Goal: Task Accomplishment & Management: Manage account settings

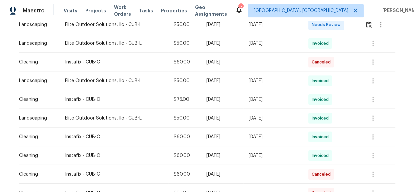
scroll to position [242, 0]
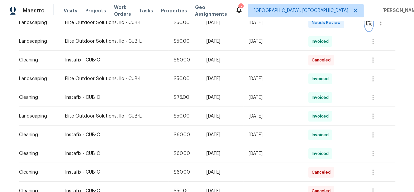
click at [369, 21] on img "button" at bounding box center [369, 22] width 6 height 6
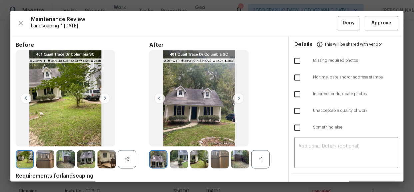
scroll to position [0, 0]
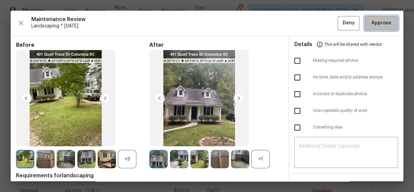
click at [374, 24] on span "Approve" at bounding box center [381, 23] width 20 height 8
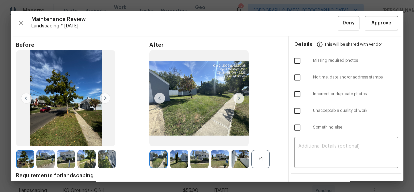
scroll to position [151, 0]
click at [381, 26] on span "Approve" at bounding box center [381, 23] width 20 height 8
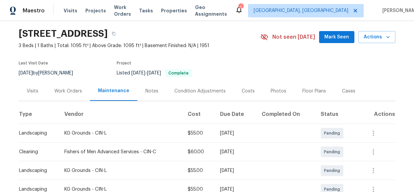
scroll to position [0, 0]
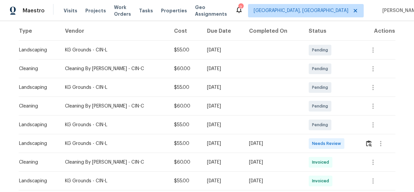
scroll to position [151, 0]
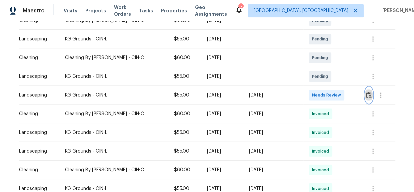
click at [366, 96] on img "button" at bounding box center [369, 95] width 6 height 6
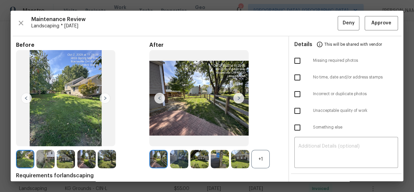
drag, startPoint x: 175, startPoint y: 0, endPoint x: 180, endPoint y: 6, distance: 7.6
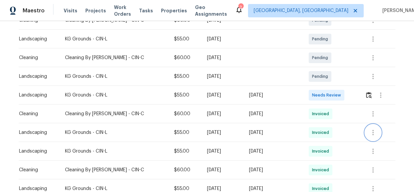
click at [369, 130] on icon "button" at bounding box center [373, 132] width 8 height 8
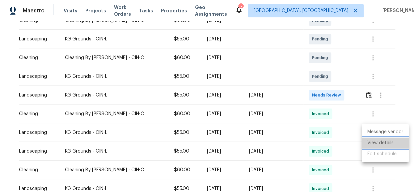
click at [377, 141] on li "View details" at bounding box center [385, 142] width 47 height 11
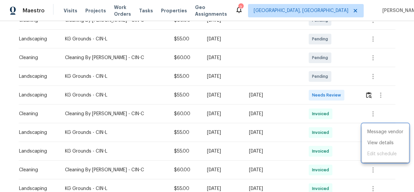
click at [390, 166] on div at bounding box center [207, 96] width 414 height 192
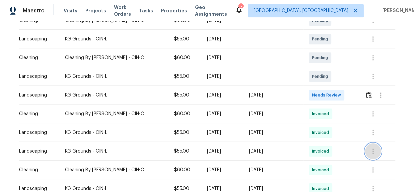
click at [371, 150] on icon "button" at bounding box center [373, 151] width 8 height 8
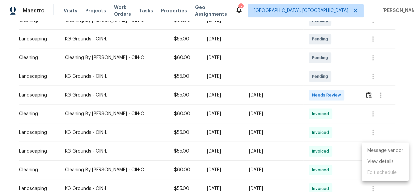
click at [373, 153] on li "Message vendor" at bounding box center [385, 150] width 47 height 11
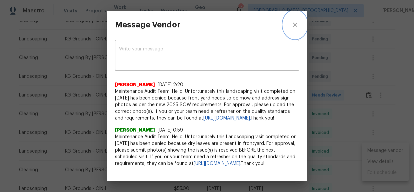
click at [294, 23] on icon "close" at bounding box center [295, 25] width 8 height 8
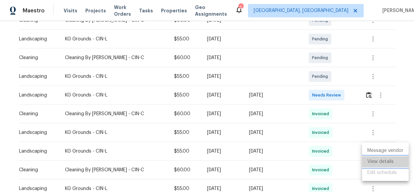
click at [376, 165] on li "View details" at bounding box center [385, 161] width 47 height 11
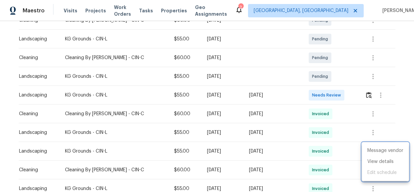
click at [366, 97] on div at bounding box center [207, 96] width 414 height 192
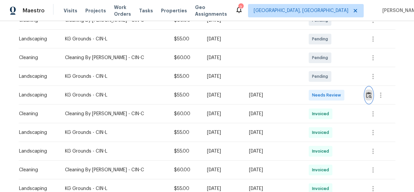
click at [366, 93] on img "button" at bounding box center [369, 95] width 6 height 6
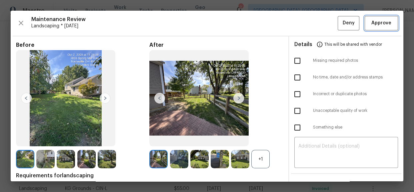
click at [378, 21] on span "Approve" at bounding box center [381, 23] width 20 height 8
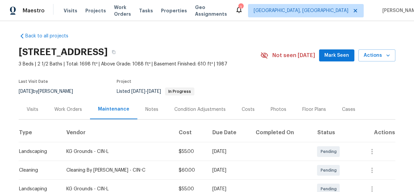
scroll to position [0, 0]
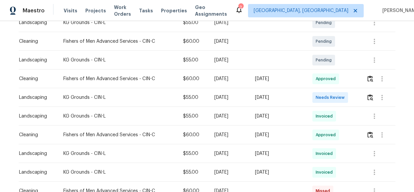
scroll to position [151, 0]
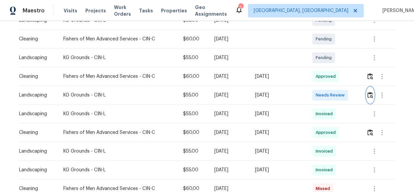
click at [370, 94] on img "button" at bounding box center [370, 95] width 6 height 6
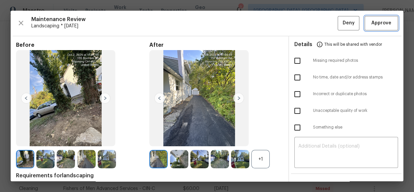
click at [378, 20] on span "Approve" at bounding box center [381, 23] width 20 height 8
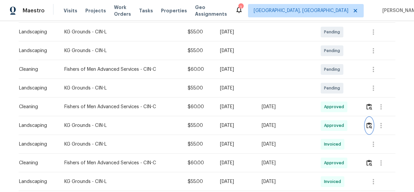
scroll to position [0, 0]
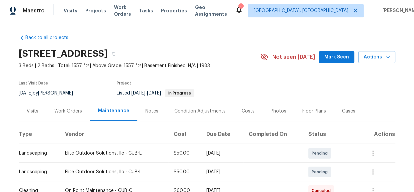
scroll to position [91, 0]
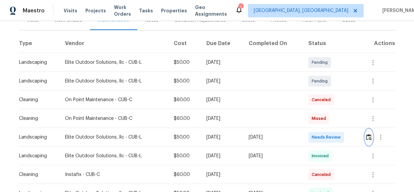
click at [366, 135] on img "button" at bounding box center [369, 137] width 6 height 6
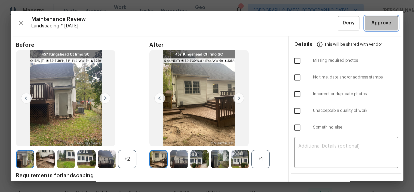
click at [376, 20] on span "Approve" at bounding box center [381, 23] width 20 height 8
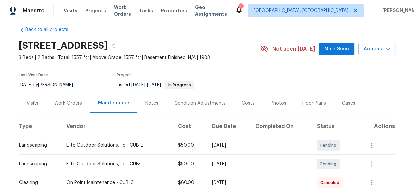
scroll to position [0, 0]
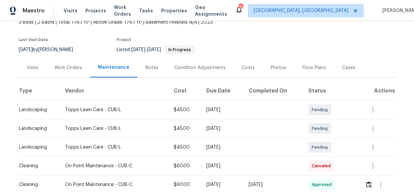
scroll to position [151, 0]
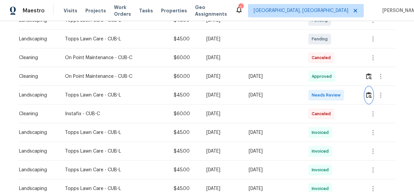
click at [368, 95] on img "button" at bounding box center [369, 95] width 6 height 6
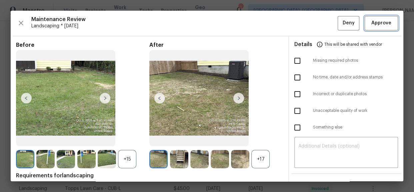
click at [374, 19] on span "Approve" at bounding box center [381, 23] width 20 height 8
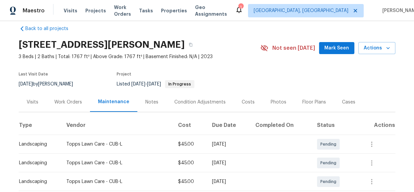
scroll to position [0, 0]
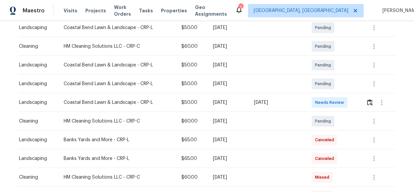
scroll to position [151, 0]
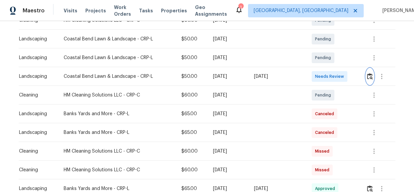
click at [369, 77] on img "button" at bounding box center [370, 76] width 6 height 6
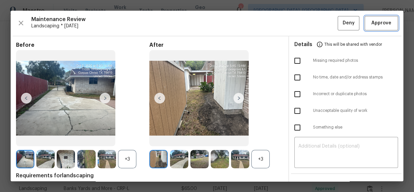
click at [374, 20] on span "Approve" at bounding box center [381, 23] width 20 height 8
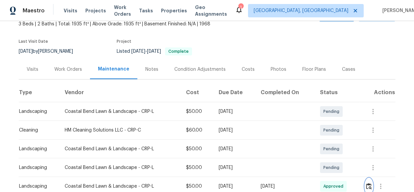
scroll to position [0, 0]
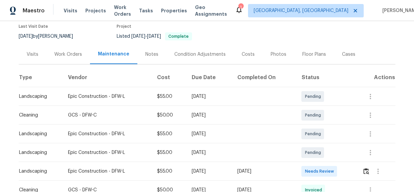
scroll to position [151, 0]
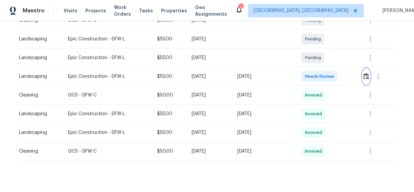
click at [365, 76] on img "button" at bounding box center [366, 76] width 6 height 6
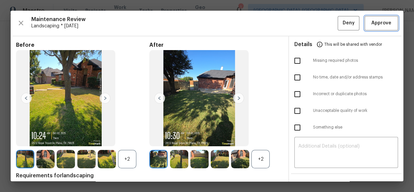
drag, startPoint x: 383, startPoint y: 25, endPoint x: 234, endPoint y: 3, distance: 150.5
click at [383, 25] on span "Approve" at bounding box center [381, 23] width 20 height 8
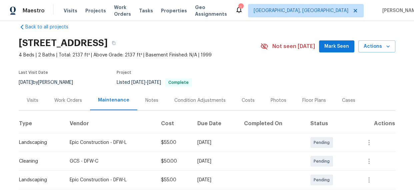
scroll to position [0, 0]
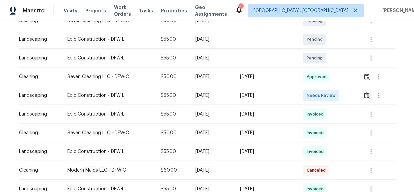
scroll to position [151, 0]
click at [366, 95] on img "button" at bounding box center [367, 95] width 6 height 6
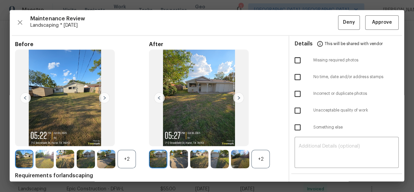
scroll to position [0, 0]
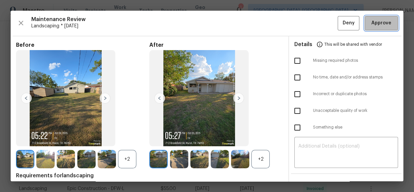
click at [391, 25] on button "Approve" at bounding box center [381, 23] width 33 height 14
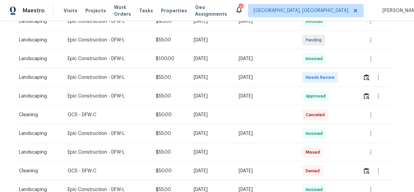
scroll to position [182, 0]
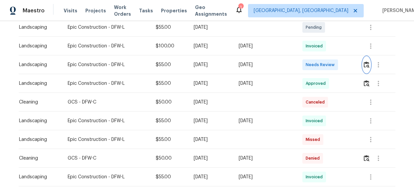
click at [368, 64] on img "button" at bounding box center [367, 64] width 6 height 6
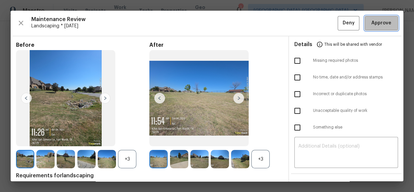
click at [376, 22] on span "Approve" at bounding box center [381, 23] width 20 height 8
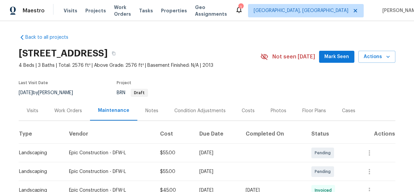
scroll to position [0, 0]
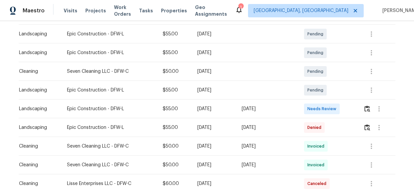
scroll to position [151, 0]
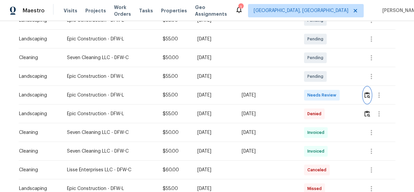
click at [364, 97] on img "button" at bounding box center [367, 95] width 6 height 6
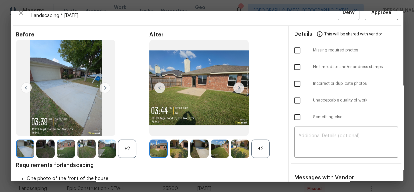
scroll to position [0, 0]
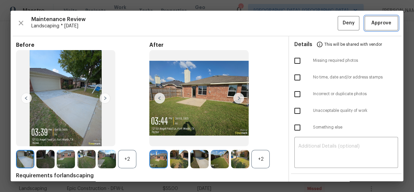
drag, startPoint x: 377, startPoint y: 24, endPoint x: 378, endPoint y: 32, distance: 8.0
click at [377, 24] on span "Approve" at bounding box center [381, 23] width 20 height 8
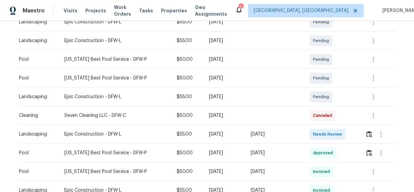
scroll to position [182, 0]
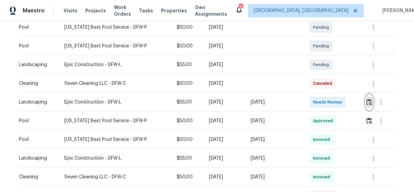
click at [369, 100] on img "button" at bounding box center [369, 102] width 6 height 6
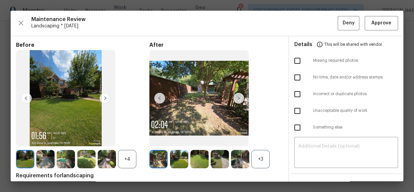
click at [187, 117] on img at bounding box center [198, 98] width 99 height 96
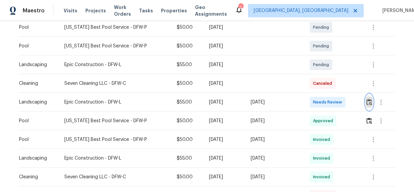
click at [367, 105] on button "button" at bounding box center [369, 102] width 8 height 16
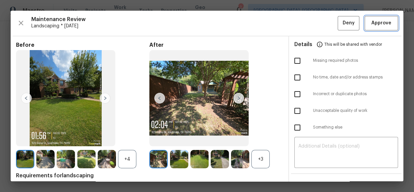
click at [377, 27] on button "Approve" at bounding box center [381, 23] width 33 height 14
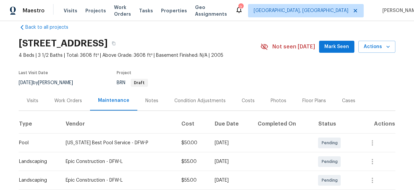
scroll to position [0, 0]
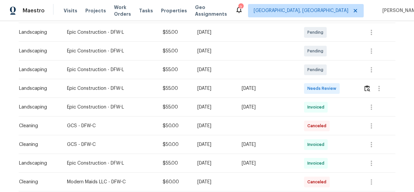
scroll to position [121, 0]
click at [367, 90] on img "button" at bounding box center [367, 88] width 6 height 6
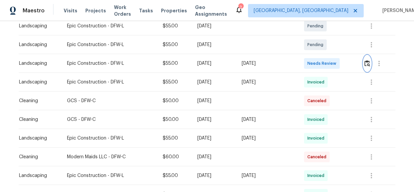
scroll to position [151, 0]
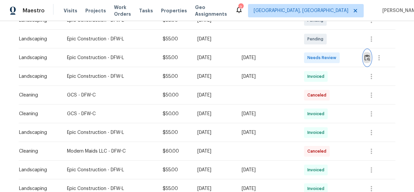
click at [367, 60] on img "button" at bounding box center [367, 57] width 6 height 6
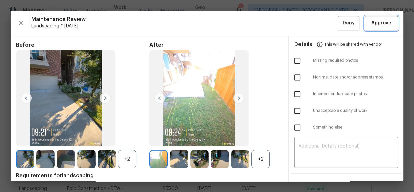
click at [371, 25] on span "Approve" at bounding box center [381, 23] width 20 height 8
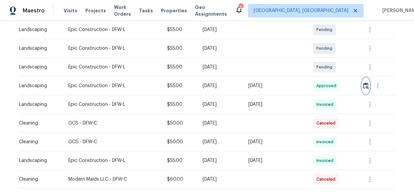
scroll to position [0, 0]
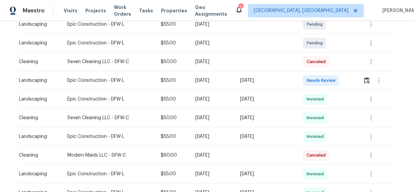
scroll to position [151, 0]
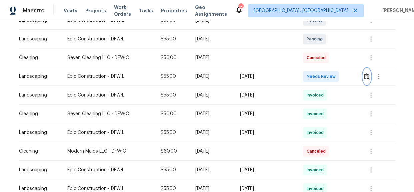
click at [367, 79] on img "button" at bounding box center [367, 76] width 6 height 6
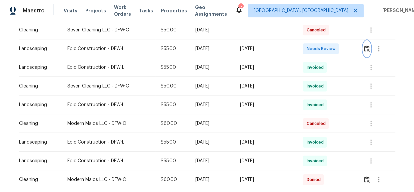
scroll to position [182, 0]
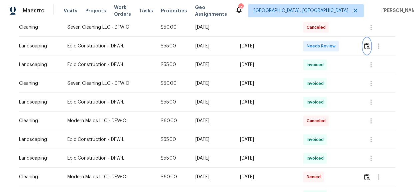
click at [364, 46] on img "button" at bounding box center [367, 46] width 6 height 6
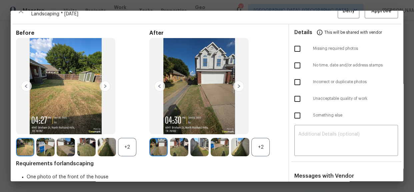
scroll to position [0, 0]
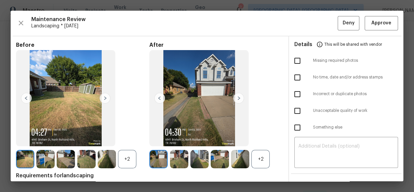
click at [376, 15] on div "Maintenance Review Landscaping * Mon, Sep 29 Deny Approve Before +2 After +2 Re…" at bounding box center [207, 96] width 393 height 170
click at [377, 21] on span "Approve" at bounding box center [381, 23] width 20 height 8
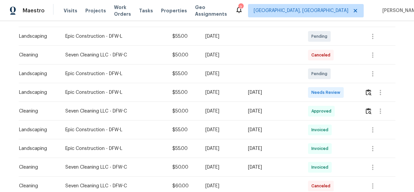
scroll to position [121, 0]
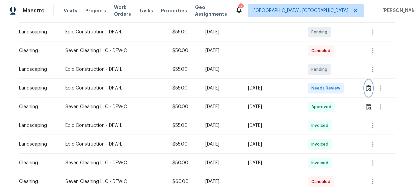
click at [366, 89] on img "button" at bounding box center [369, 88] width 6 height 6
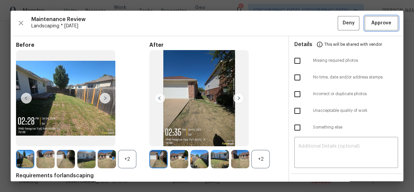
click at [372, 25] on span "Approve" at bounding box center [381, 23] width 20 height 8
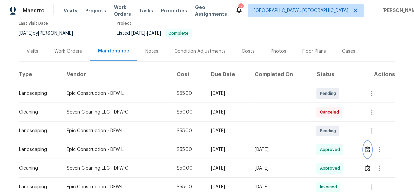
scroll to position [0, 0]
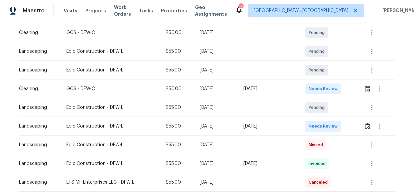
scroll to position [121, 0]
click at [366, 126] on img "button" at bounding box center [368, 125] width 6 height 6
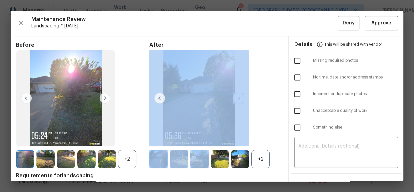
drag, startPoint x: 189, startPoint y: 148, endPoint x: 179, endPoint y: 144, distance: 11.3
click at [179, 144] on div "After +2" at bounding box center [215, 105] width 133 height 127
click at [191, 137] on img at bounding box center [198, 98] width 99 height 96
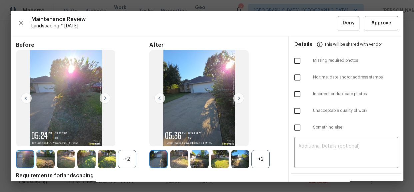
click at [134, 121] on div "Before +2" at bounding box center [82, 105] width 133 height 127
click at [373, 26] on span "Approve" at bounding box center [381, 23] width 20 height 8
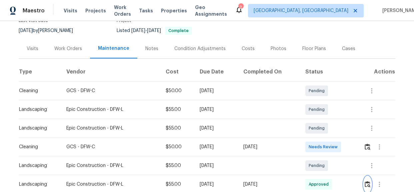
scroll to position [0, 0]
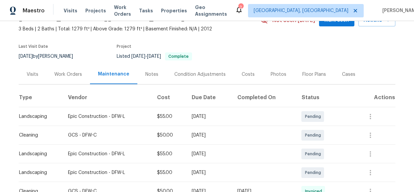
scroll to position [108, 0]
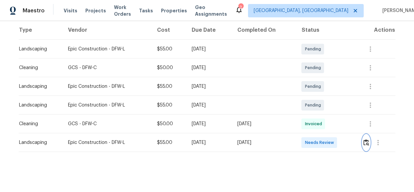
click at [364, 139] on img "button" at bounding box center [366, 142] width 6 height 6
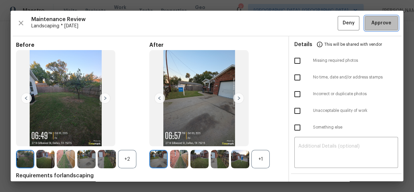
click at [381, 25] on span "Approve" at bounding box center [381, 23] width 20 height 8
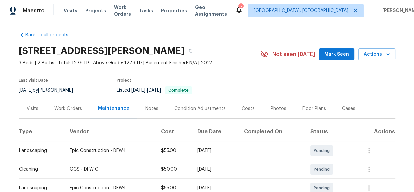
scroll to position [0, 0]
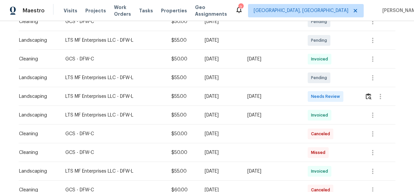
scroll to position [151, 0]
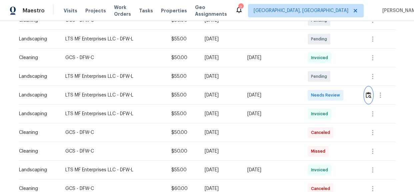
click at [370, 96] on img "button" at bounding box center [369, 95] width 6 height 6
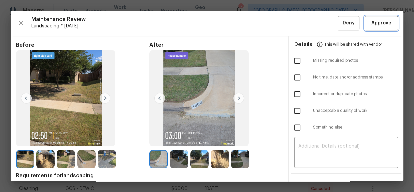
click at [372, 23] on span "Approve" at bounding box center [381, 23] width 20 height 8
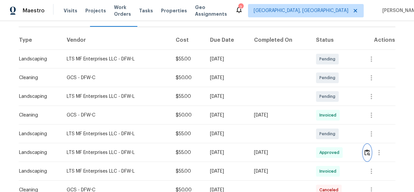
scroll to position [0, 0]
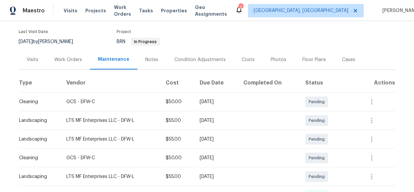
scroll to position [121, 0]
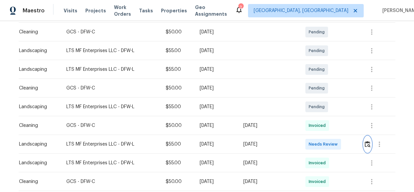
click at [368, 145] on img "button" at bounding box center [368, 144] width 6 height 6
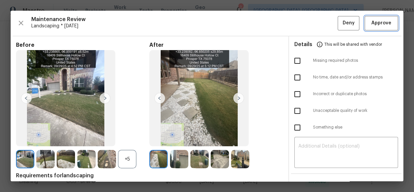
drag, startPoint x: 376, startPoint y: 26, endPoint x: 376, endPoint y: 30, distance: 3.7
click at [376, 26] on span "Approve" at bounding box center [381, 23] width 20 height 8
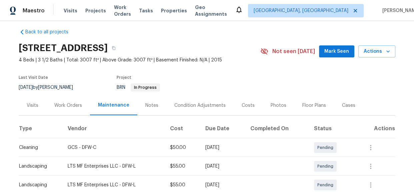
scroll to position [0, 0]
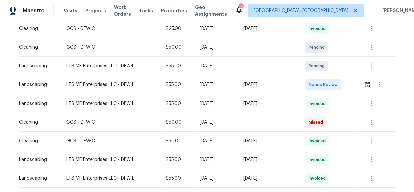
scroll to position [182, 0]
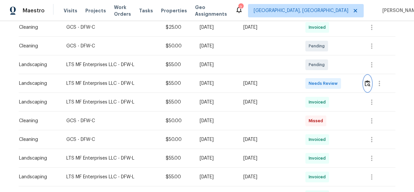
click at [365, 87] on button "button" at bounding box center [368, 83] width 8 height 16
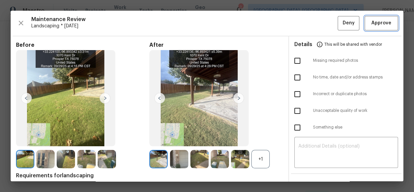
drag, startPoint x: 368, startPoint y: 21, endPoint x: 361, endPoint y: 25, distance: 8.1
click at [371, 21] on span "Approve" at bounding box center [381, 23] width 20 height 8
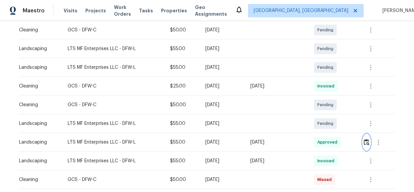
scroll to position [0, 0]
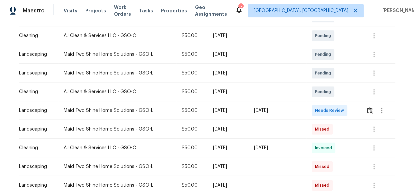
scroll to position [151, 0]
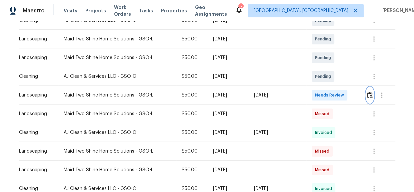
click at [367, 95] on img "button" at bounding box center [370, 95] width 6 height 6
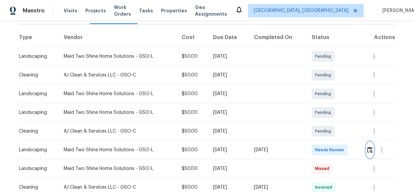
scroll to position [0, 0]
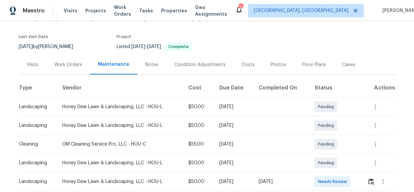
scroll to position [121, 0]
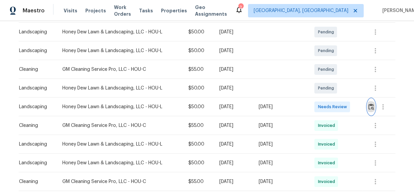
click at [372, 107] on img "button" at bounding box center [371, 106] width 6 height 6
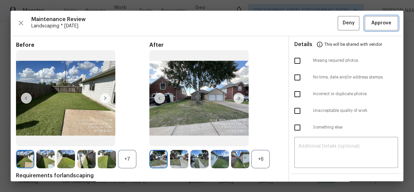
click at [387, 25] on span "Approve" at bounding box center [381, 23] width 23 height 8
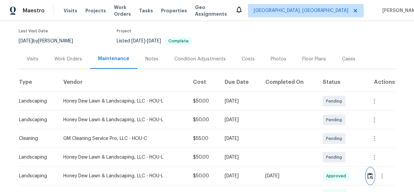
scroll to position [0, 0]
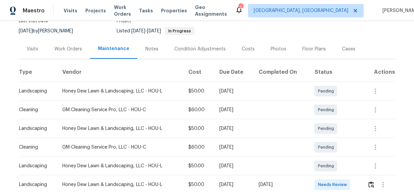
scroll to position [151, 0]
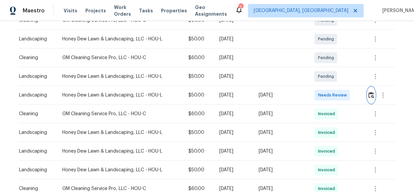
click at [373, 97] on img "button" at bounding box center [371, 95] width 6 height 6
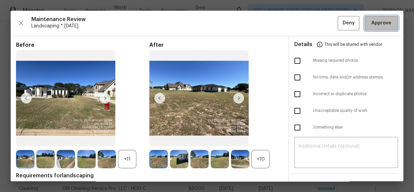
click at [381, 29] on button "Approve" at bounding box center [381, 23] width 33 height 14
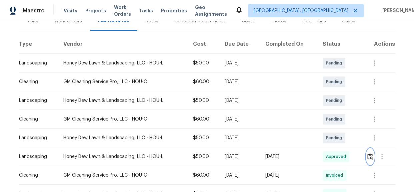
scroll to position [0, 0]
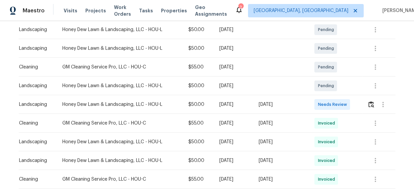
scroll to position [151, 0]
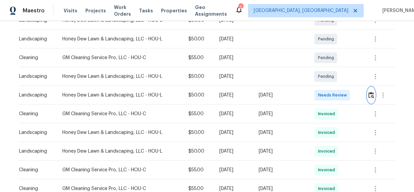
click at [368, 96] on img "button" at bounding box center [371, 95] width 6 height 6
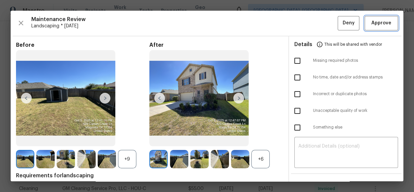
click at [373, 24] on span "Approve" at bounding box center [381, 23] width 20 height 8
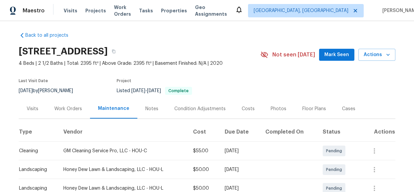
scroll to position [0, 0]
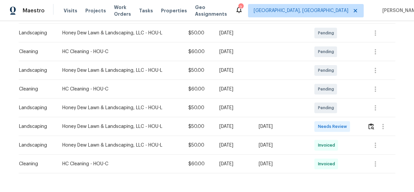
scroll to position [121, 0]
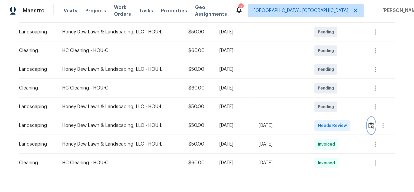
click at [370, 127] on img "button" at bounding box center [371, 125] width 6 height 6
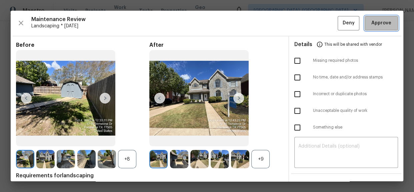
click at [372, 23] on span "Approve" at bounding box center [381, 23] width 20 height 8
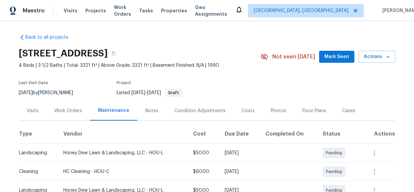
scroll to position [0, 0]
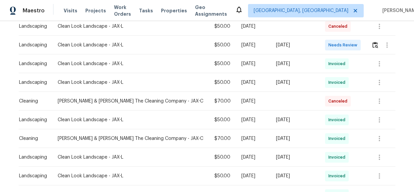
scroll to position [91, 0]
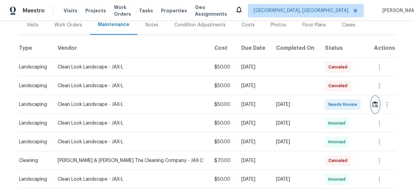
click at [372, 101] on img "button" at bounding box center [375, 104] width 6 height 6
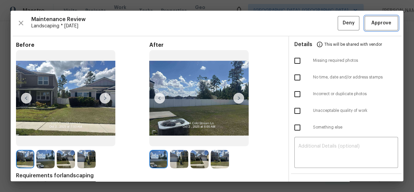
click at [381, 22] on span "Approve" at bounding box center [381, 23] width 20 height 8
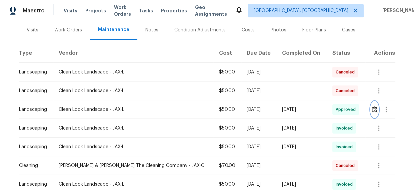
scroll to position [0, 0]
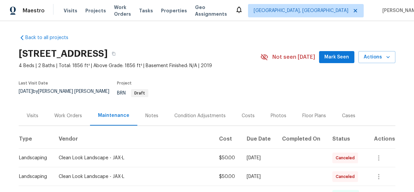
click at [281, 20] on div "Maestro Visits Projects Work Orders Tasks Properties Geo Assignments Albuquerqu…" at bounding box center [207, 10] width 414 height 21
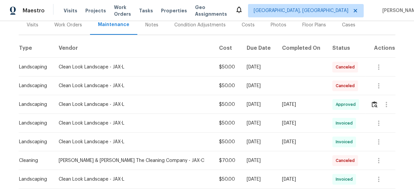
scroll to position [151, 0]
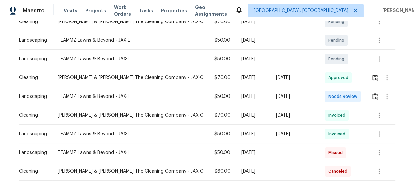
scroll to position [182, 0]
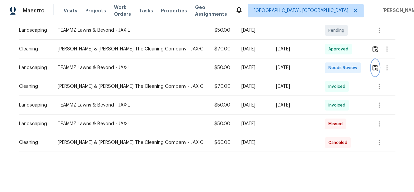
click at [372, 64] on img "button" at bounding box center [375, 67] width 6 height 6
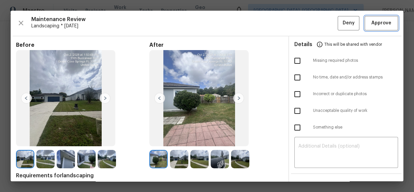
click at [377, 24] on span "Approve" at bounding box center [381, 23] width 20 height 8
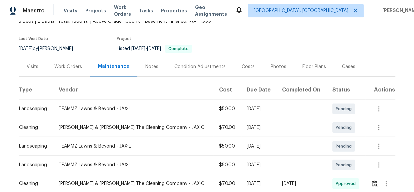
scroll to position [121, 0]
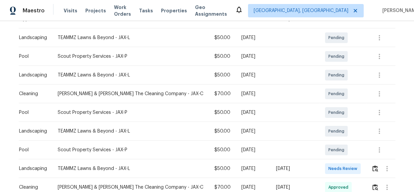
scroll to position [121, 0]
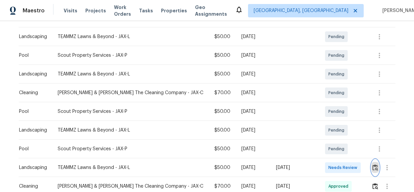
click at [372, 164] on img "button" at bounding box center [375, 167] width 6 height 6
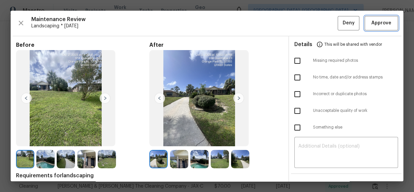
click at [384, 28] on button "Approve" at bounding box center [381, 23] width 33 height 14
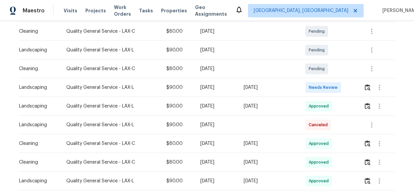
scroll to position [121, 0]
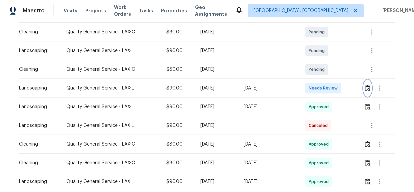
click at [367, 91] on img "button" at bounding box center [368, 88] width 6 height 6
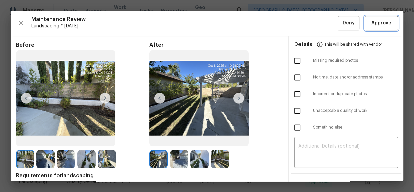
click at [374, 20] on span "Approve" at bounding box center [381, 23] width 20 height 8
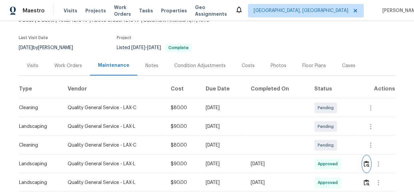
scroll to position [151, 0]
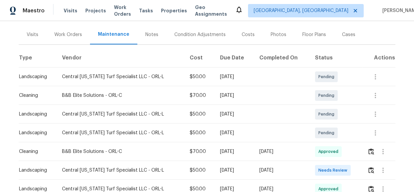
scroll to position [151, 0]
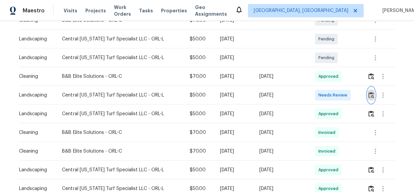
click at [368, 95] on img "button" at bounding box center [371, 95] width 6 height 6
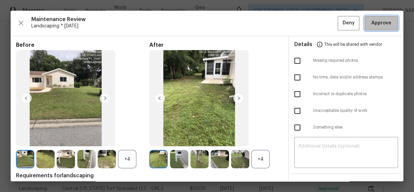
click at [378, 23] on span "Approve" at bounding box center [381, 23] width 20 height 8
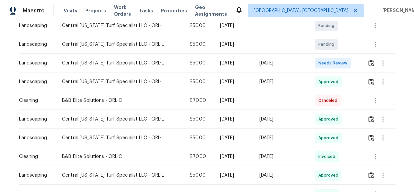
scroll to position [91, 0]
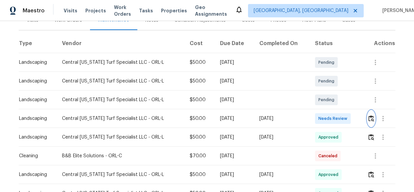
click at [367, 120] on button "button" at bounding box center [371, 118] width 8 height 16
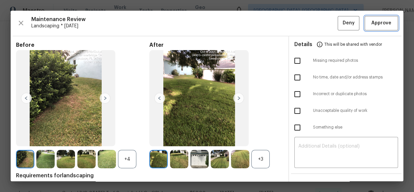
click at [382, 25] on span "Approve" at bounding box center [381, 23] width 20 height 8
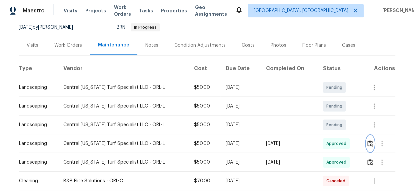
scroll to position [151, 0]
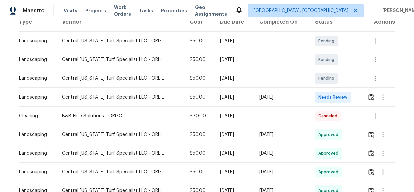
scroll to position [121, 0]
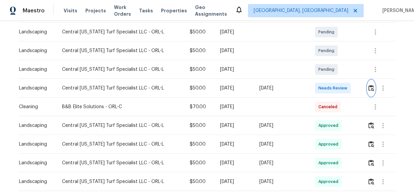
click at [368, 89] on img "button" at bounding box center [371, 88] width 6 height 6
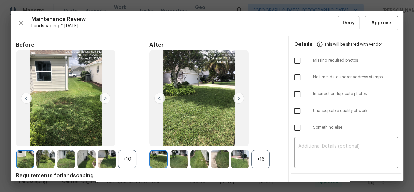
click at [253, 159] on div "+16" at bounding box center [260, 159] width 18 height 18
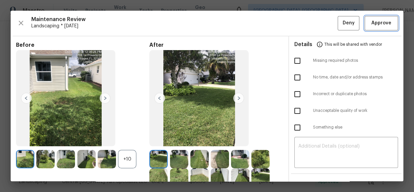
click at [374, 23] on span "Approve" at bounding box center [381, 23] width 20 height 8
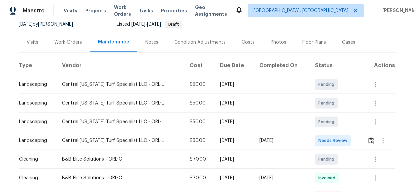
scroll to position [151, 0]
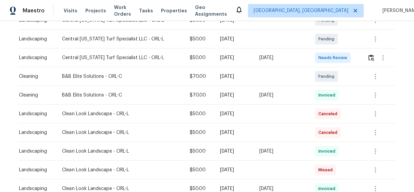
click at [367, 59] on div at bounding box center [381, 58] width 28 height 16
click at [370, 57] on img "button" at bounding box center [371, 57] width 6 height 6
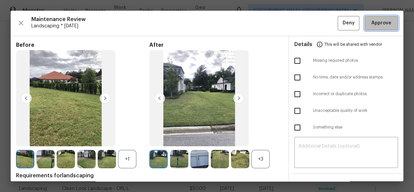
click at [371, 22] on span "Approve" at bounding box center [381, 23] width 20 height 8
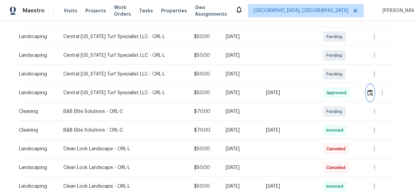
scroll to position [121, 0]
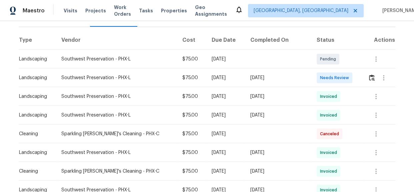
scroll to position [121, 0]
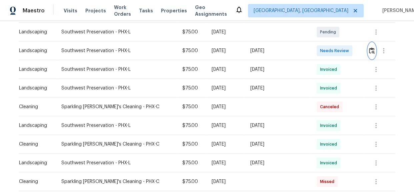
click at [369, 52] on img "button" at bounding box center [372, 50] width 6 height 6
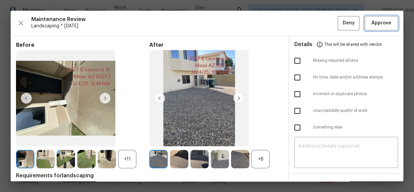
click at [375, 27] on button "Approve" at bounding box center [381, 23] width 33 height 14
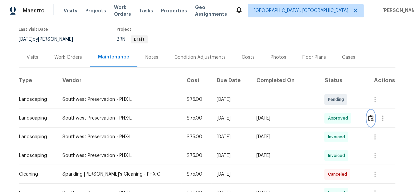
scroll to position [151, 0]
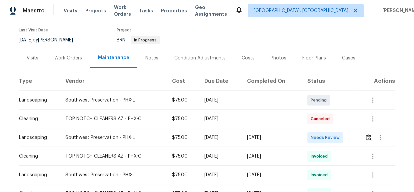
scroll to position [127, 0]
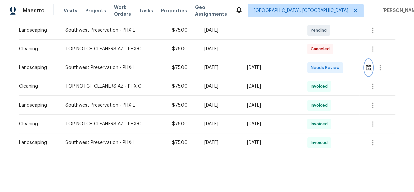
click at [365, 64] on button "button" at bounding box center [369, 68] width 8 height 16
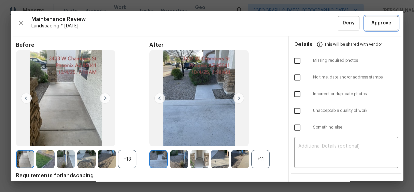
drag, startPoint x: 374, startPoint y: 26, endPoint x: 376, endPoint y: 30, distance: 4.5
click at [374, 26] on span "Approve" at bounding box center [381, 23] width 20 height 8
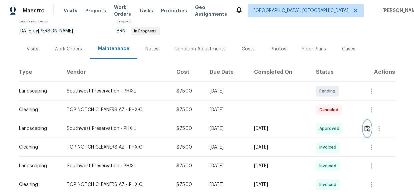
scroll to position [121, 0]
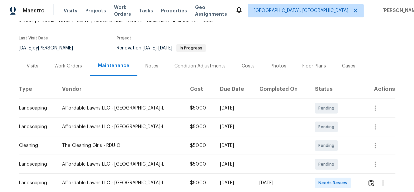
scroll to position [121, 0]
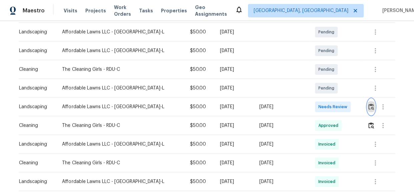
click at [368, 106] on img "button" at bounding box center [371, 106] width 6 height 6
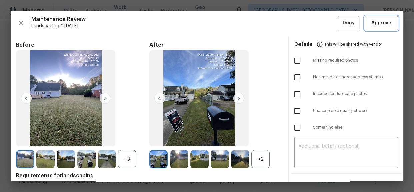
click at [377, 25] on span "Approve" at bounding box center [381, 23] width 20 height 8
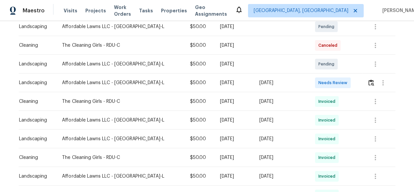
scroll to position [151, 0]
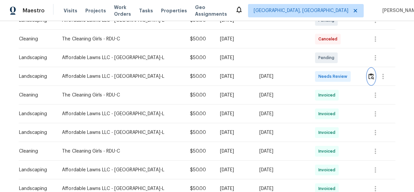
click at [368, 78] on img "button" at bounding box center [371, 76] width 6 height 6
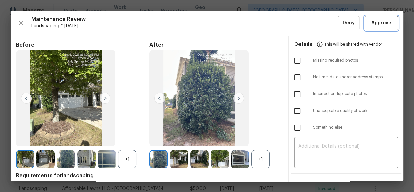
click at [377, 17] on button "Approve" at bounding box center [381, 23] width 33 height 14
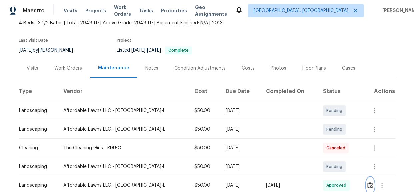
scroll to position [121, 0]
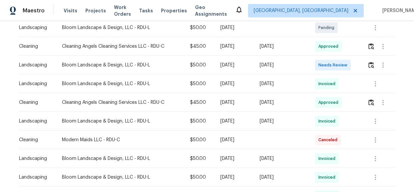
scroll to position [182, 0]
click at [370, 64] on img "button" at bounding box center [371, 64] width 6 height 6
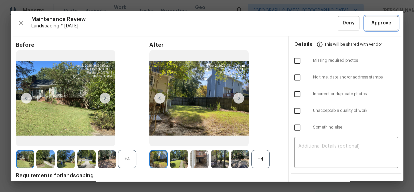
click at [380, 24] on span "Approve" at bounding box center [381, 23] width 20 height 8
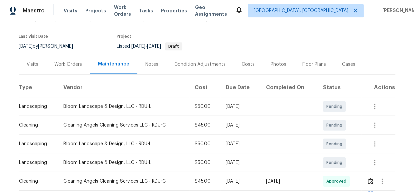
scroll to position [91, 0]
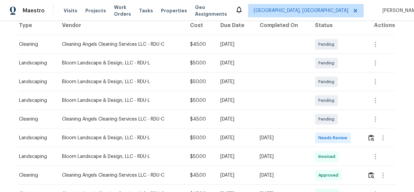
scroll to position [91, 0]
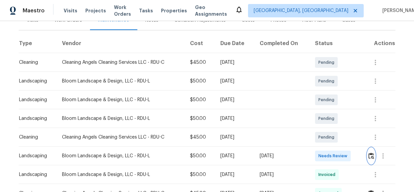
click at [371, 153] on img "button" at bounding box center [371, 155] width 6 height 6
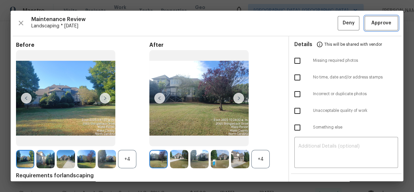
click at [377, 23] on span "Approve" at bounding box center [381, 23] width 20 height 8
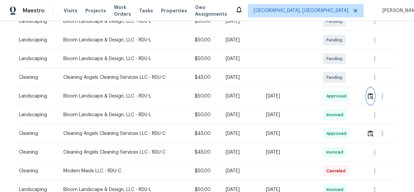
scroll to position [151, 0]
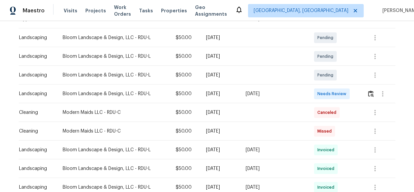
scroll to position [121, 0]
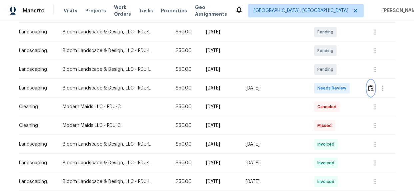
click at [368, 88] on img "button" at bounding box center [371, 88] width 6 height 6
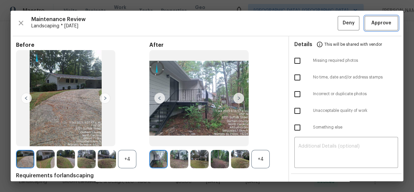
click at [373, 23] on span "Approve" at bounding box center [381, 23] width 20 height 8
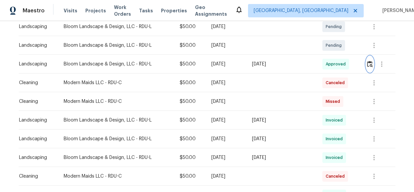
scroll to position [151, 0]
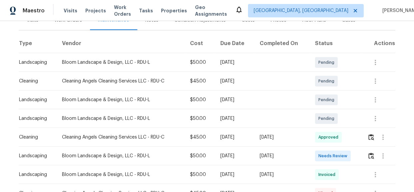
scroll to position [151, 0]
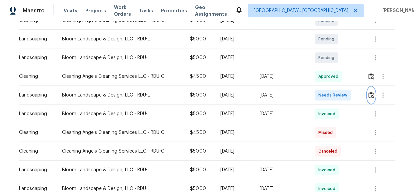
click at [371, 96] on img "button" at bounding box center [371, 95] width 6 height 6
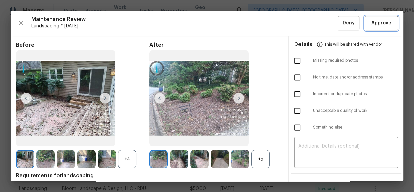
click at [376, 22] on span "Approve" at bounding box center [381, 23] width 20 height 8
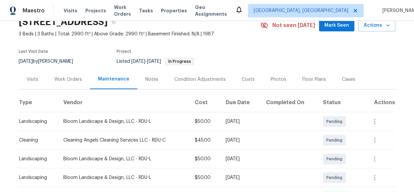
scroll to position [0, 0]
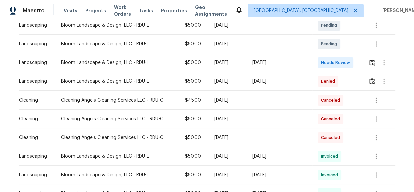
scroll to position [151, 0]
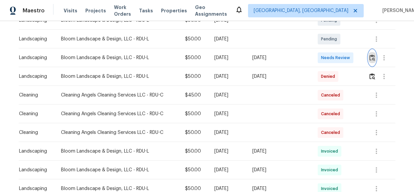
click at [372, 56] on img "button" at bounding box center [372, 57] width 6 height 6
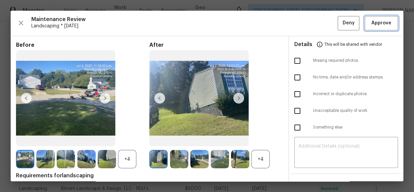
click at [371, 25] on span "Approve" at bounding box center [381, 23] width 20 height 8
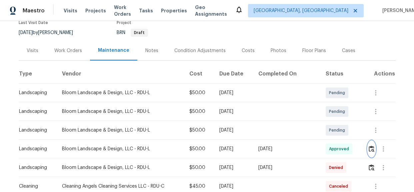
scroll to position [0, 0]
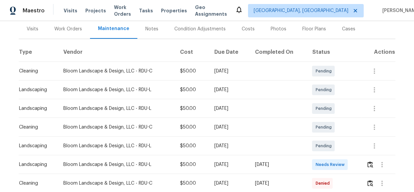
scroll to position [91, 0]
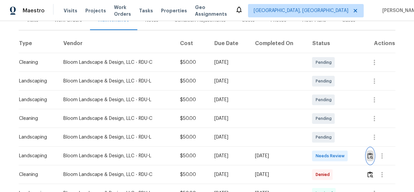
click at [368, 151] on button "button" at bounding box center [370, 156] width 8 height 16
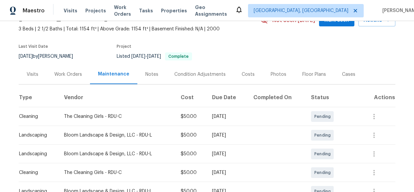
scroll to position [151, 0]
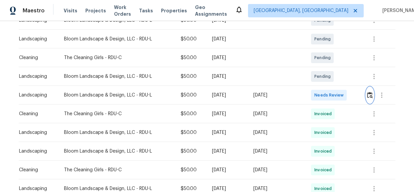
click at [366, 91] on button "button" at bounding box center [370, 95] width 8 height 16
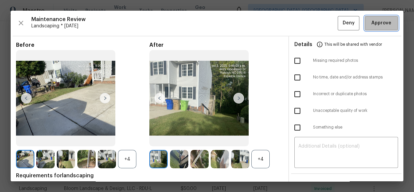
click at [380, 22] on span "Approve" at bounding box center [381, 23] width 20 height 8
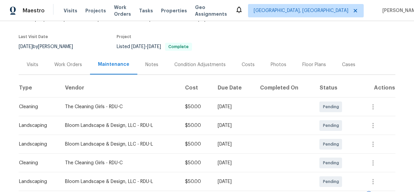
scroll to position [0, 0]
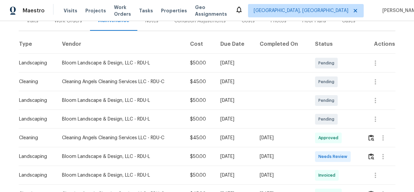
scroll to position [91, 0]
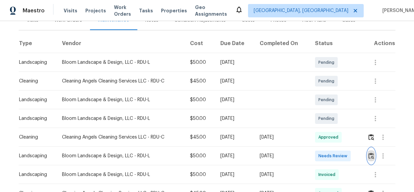
click at [370, 158] on img "button" at bounding box center [371, 155] width 6 height 6
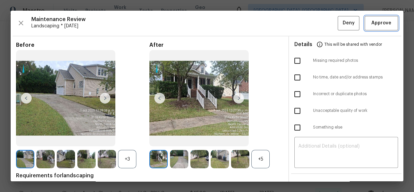
drag, startPoint x: 377, startPoint y: 24, endPoint x: 324, endPoint y: 27, distance: 53.1
click at [377, 24] on span "Approve" at bounding box center [381, 23] width 20 height 8
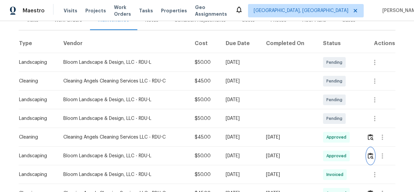
scroll to position [0, 0]
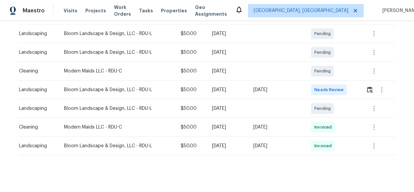
scroll to position [145, 0]
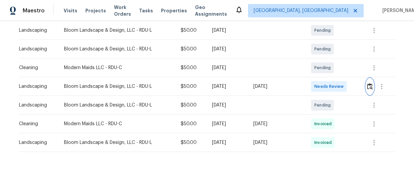
click at [369, 83] on img "button" at bounding box center [370, 86] width 6 height 6
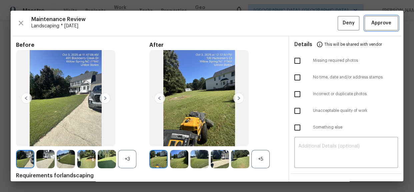
click at [385, 22] on span "Approve" at bounding box center [381, 23] width 20 height 8
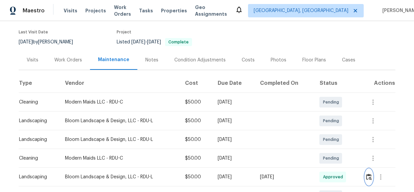
scroll to position [0, 0]
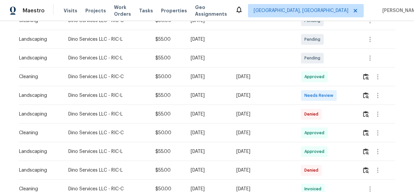
scroll to position [151, 0]
click at [367, 93] on img "button" at bounding box center [366, 95] width 6 height 6
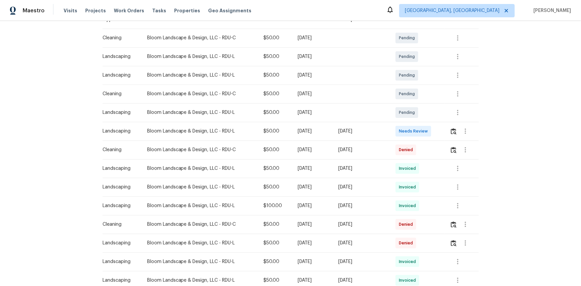
scroll to position [60, 0]
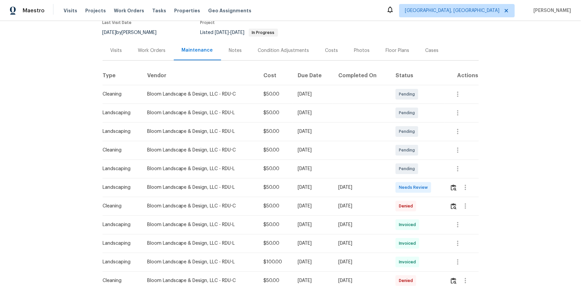
click at [414, 187] on td at bounding box center [462, 187] width 34 height 19
click at [414, 188] on img "button" at bounding box center [454, 188] width 6 height 6
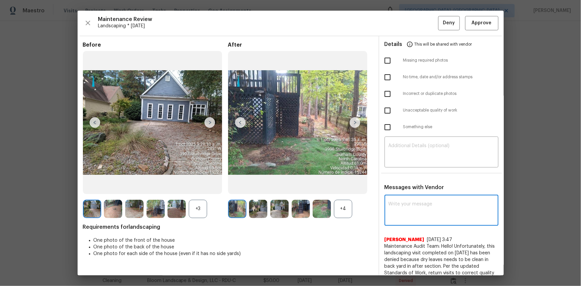
click at [400, 191] on textarea at bounding box center [442, 211] width 106 height 19
click at [404, 191] on textarea at bounding box center [442, 211] width 106 height 19
paste textarea "Maintenance Audit Team: Hello! Unfortunately, this landscaping visit completed …"
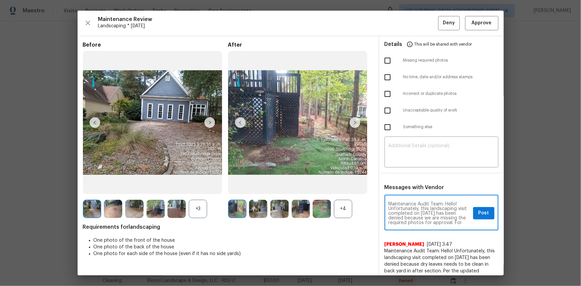
scroll to position [79, 0]
type textarea "Maintenance Audit Team: Hello! Unfortunately, this landscaping visit completed …"
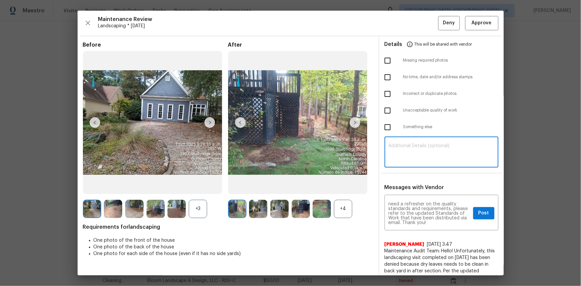
click at [396, 152] on textarea at bounding box center [442, 153] width 106 height 19
paste textarea "Maintenance Audit Team: Hello! Unfortunately, this landscaping visit completed …"
type textarea "Maintenance Audit Team: Hello! Unfortunately, this landscaping visit completed …"
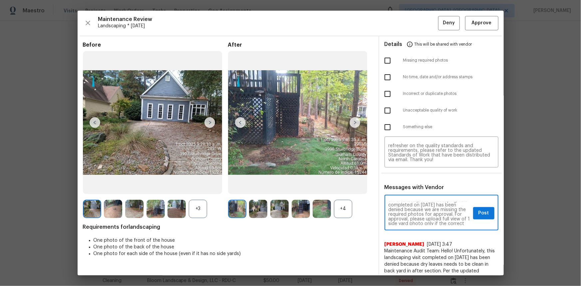
scroll to position [1, 0]
click at [414, 191] on span "Post" at bounding box center [484, 213] width 11 height 8
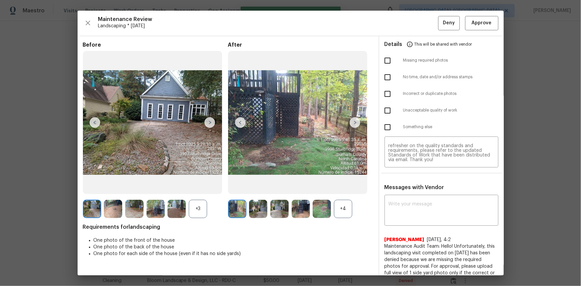
click at [386, 61] on input "checkbox" at bounding box center [388, 61] width 14 height 14
checkbox input "true"
click at [414, 21] on button "Deny" at bounding box center [450, 23] width 22 height 14
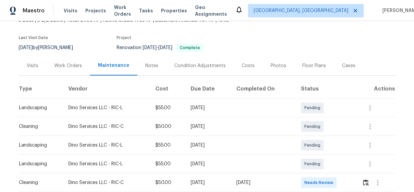
scroll to position [121, 0]
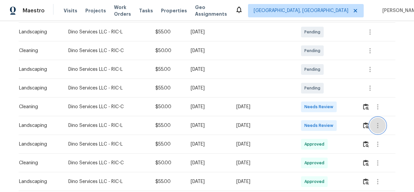
click at [370, 124] on button "button" at bounding box center [378, 125] width 16 height 16
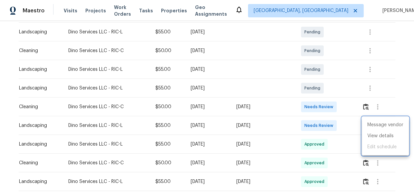
click at [356, 126] on div at bounding box center [207, 96] width 414 height 192
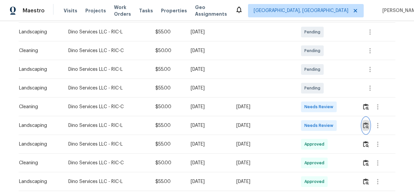
click at [365, 126] on img "button" at bounding box center [366, 125] width 6 height 6
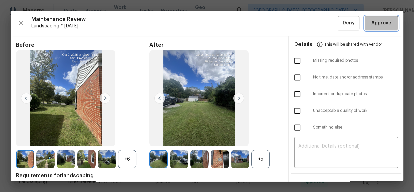
click at [371, 22] on span "Approve" at bounding box center [381, 23] width 20 height 8
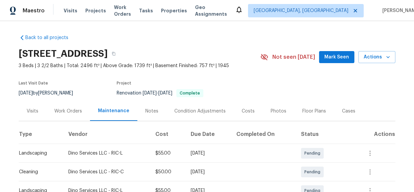
scroll to position [0, 0]
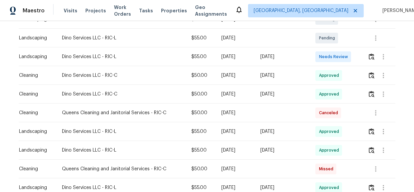
scroll to position [151, 0]
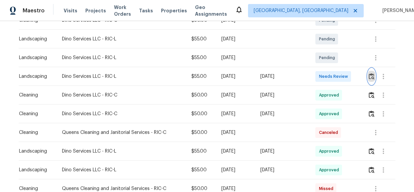
click at [370, 78] on img "button" at bounding box center [372, 76] width 6 height 6
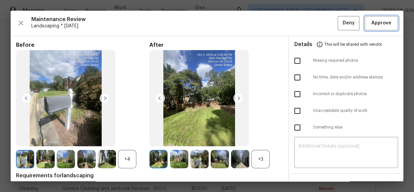
click at [375, 22] on span "Approve" at bounding box center [381, 23] width 20 height 8
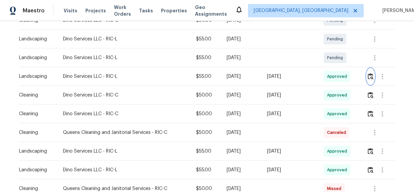
scroll to position [0, 0]
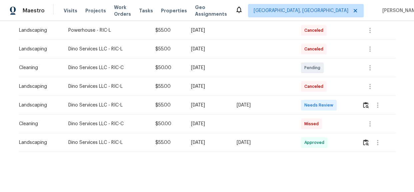
scroll to position [220, 0]
click at [365, 102] on img "button" at bounding box center [366, 105] width 6 height 6
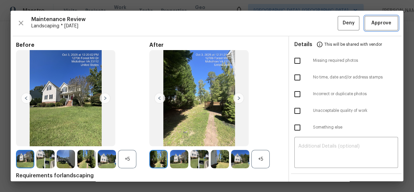
click at [378, 18] on button "Approve" at bounding box center [381, 23] width 33 height 14
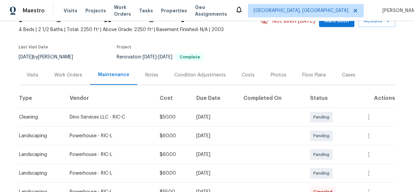
scroll to position [0, 0]
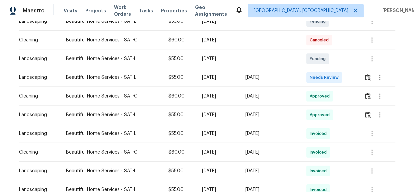
scroll to position [151, 0]
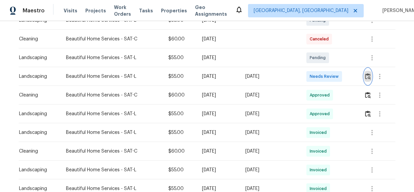
click at [366, 79] on img "button" at bounding box center [368, 76] width 6 height 6
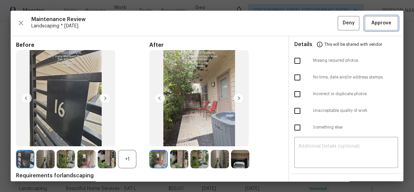
click at [377, 19] on span "Approve" at bounding box center [381, 23] width 20 height 8
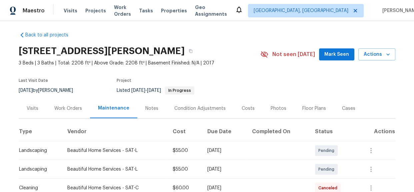
scroll to position [0, 0]
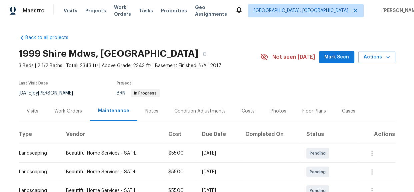
scroll to position [151, 0]
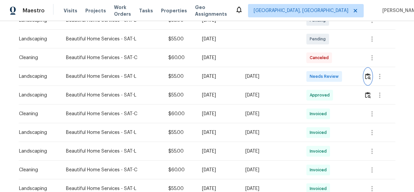
click at [368, 76] on img "button" at bounding box center [368, 76] width 6 height 6
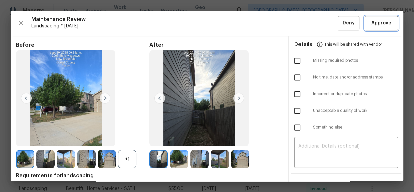
click at [377, 21] on span "Approve" at bounding box center [381, 23] width 20 height 8
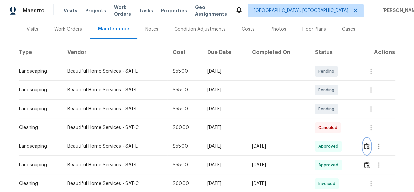
scroll to position [0, 0]
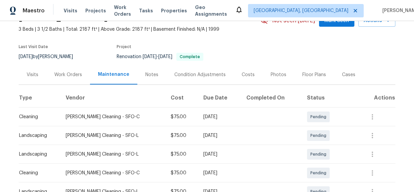
scroll to position [121, 0]
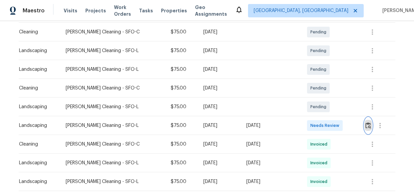
click at [365, 123] on img "button" at bounding box center [368, 125] width 6 height 6
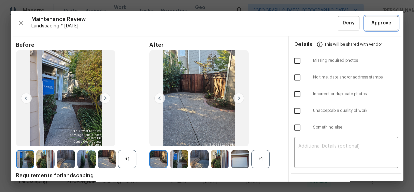
click at [377, 25] on span "Approve" at bounding box center [381, 23] width 20 height 8
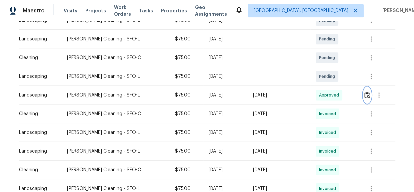
scroll to position [0, 0]
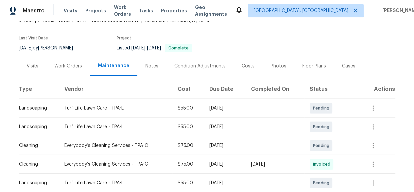
scroll to position [121, 0]
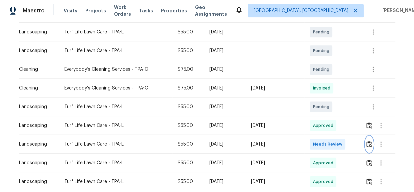
click at [368, 141] on img "button" at bounding box center [369, 144] width 6 height 6
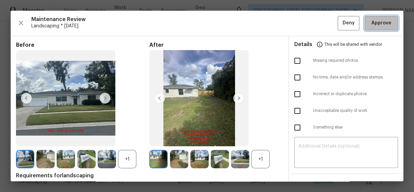
click at [371, 23] on span "Approve" at bounding box center [381, 23] width 20 height 8
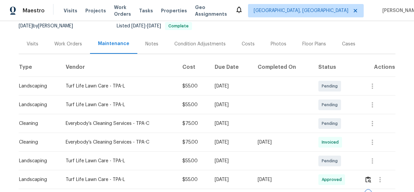
scroll to position [0, 0]
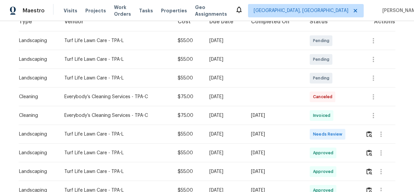
scroll to position [151, 0]
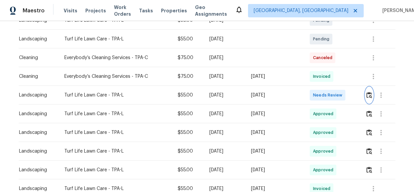
click at [369, 94] on img "button" at bounding box center [369, 95] width 6 height 6
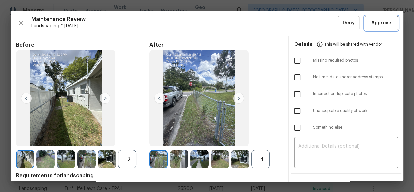
drag, startPoint x: 377, startPoint y: 27, endPoint x: 329, endPoint y: 12, distance: 49.9
click at [377, 27] on span "Approve" at bounding box center [381, 23] width 20 height 8
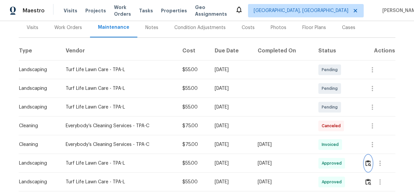
scroll to position [0, 0]
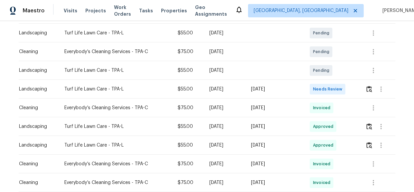
scroll to position [151, 0]
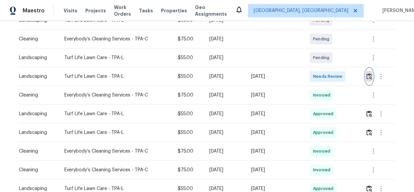
click at [368, 76] on img "button" at bounding box center [369, 76] width 6 height 6
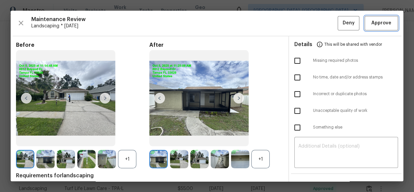
click at [383, 25] on span "Approve" at bounding box center [381, 23] width 20 height 8
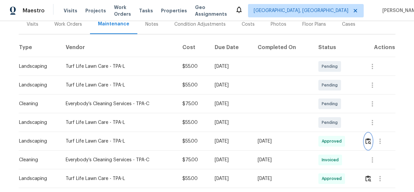
scroll to position [0, 0]
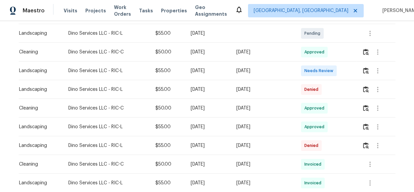
scroll to position [182, 0]
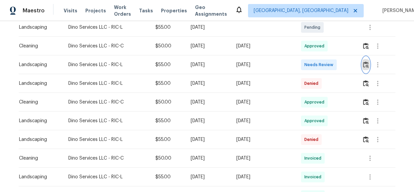
click at [363, 66] on img "button" at bounding box center [366, 64] width 6 height 6
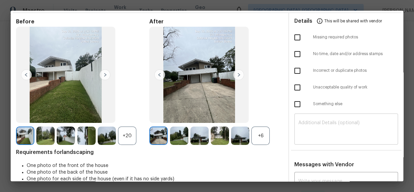
scroll to position [30, 0]
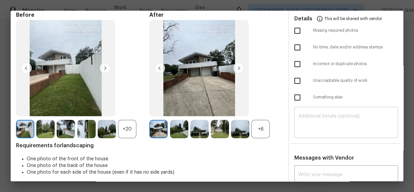
click at [310, 124] on textarea at bounding box center [346, 123] width 96 height 19
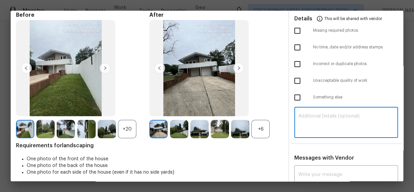
paste textarea "Maintenance Audit Team: Hello! Unfortunately, this landscaping visit completed …"
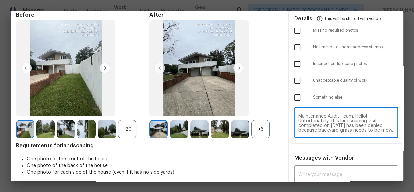
scroll to position [60, 0]
type textarea "Maintenance Audit Team: Hello! Unfortunately, this landscaping visit completed …"
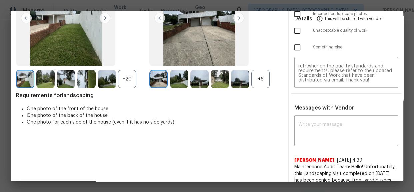
scroll to position [91, 0]
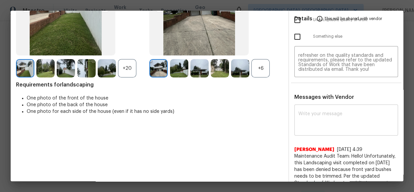
click at [302, 123] on textarea at bounding box center [346, 120] width 96 height 19
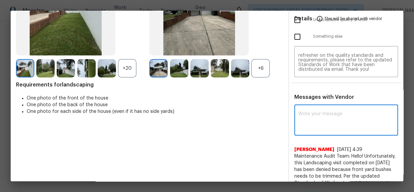
paste textarea "Maintenance Audit Team: Hello! Unfortunately, this landscaping visit completed …"
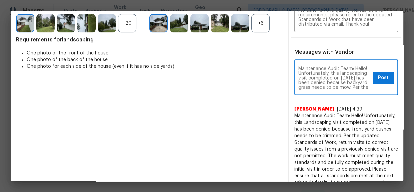
scroll to position [121, 0]
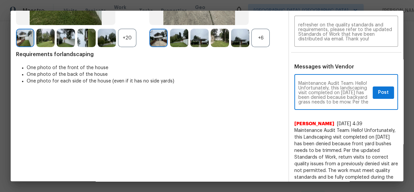
type textarea "Maintenance Audit Team: Hello! Unfortunately, this landscaping visit completed …"
click at [378, 93] on span "Post" at bounding box center [383, 92] width 11 height 8
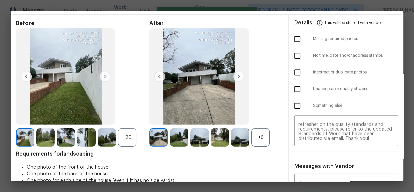
scroll to position [0, 0]
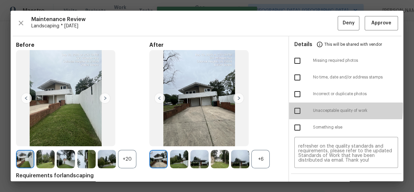
click at [296, 106] on input "checkbox" at bounding box center [297, 111] width 14 height 14
checkbox input "true"
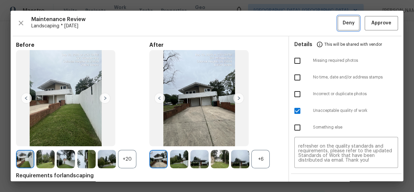
click at [343, 24] on span "Deny" at bounding box center [349, 23] width 12 height 8
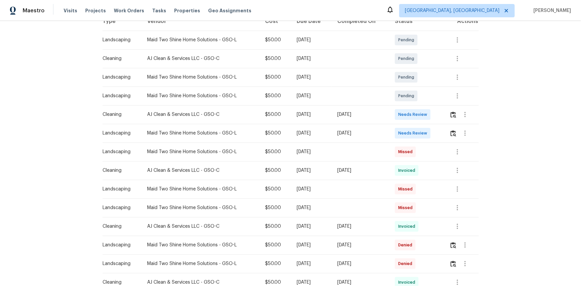
scroll to position [121, 0]
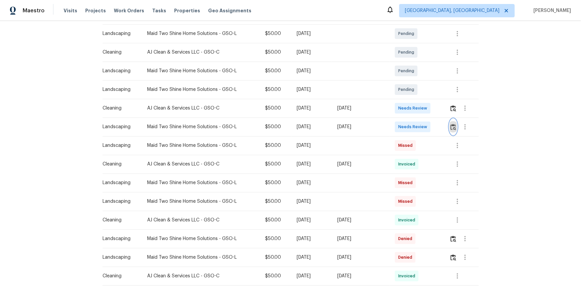
click at [414, 126] on button "button" at bounding box center [454, 127] width 8 height 16
click at [414, 128] on img "button" at bounding box center [454, 127] width 6 height 6
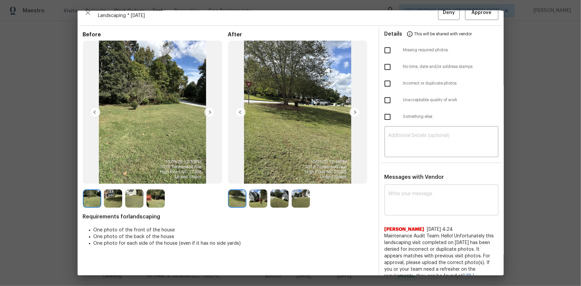
scroll to position [0, 0]
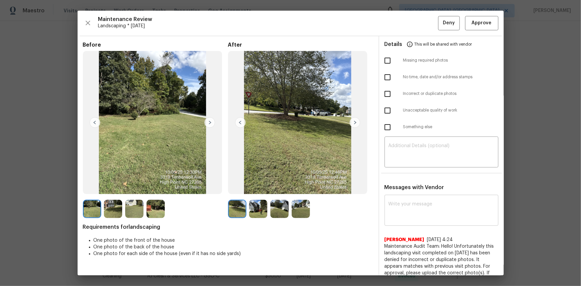
click at [402, 191] on textarea at bounding box center [442, 211] width 106 height 19
paste textarea "Maintenance Audit Team: Hello! Unfortunately, this landscaping visit completed …"
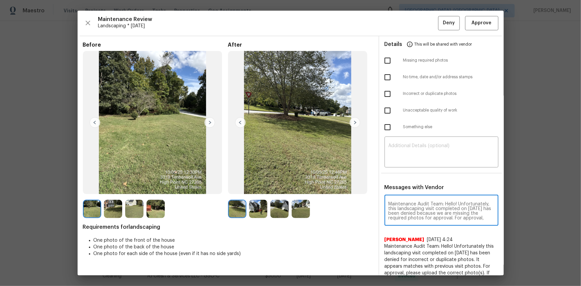
scroll to position [79, 0]
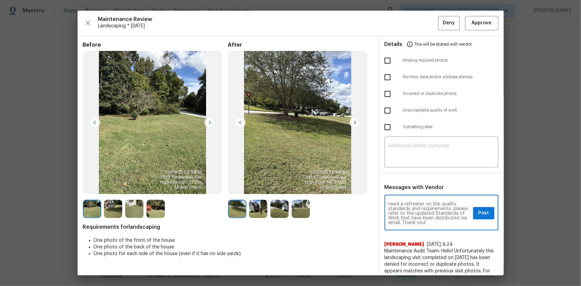
type textarea "Maintenance Audit Team: Hello! Unfortunately, this landscaping visit completed …"
click at [396, 150] on textarea at bounding box center [442, 153] width 106 height 19
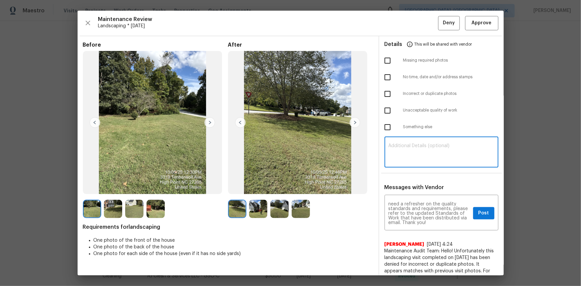
paste textarea "Maintenance Audit Team: Hello! Unfortunately, this landscaping visit completed …"
type textarea "Maintenance Audit Team: Hello! Unfortunately, this landscaping visit completed …"
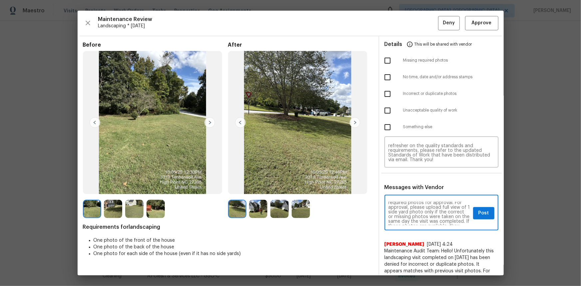
scroll to position [24, 0]
click at [414, 191] on span "Post" at bounding box center [484, 213] width 11 height 8
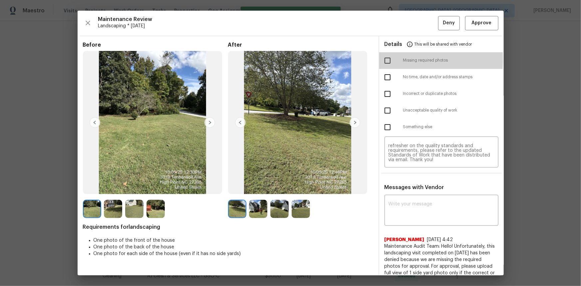
drag, startPoint x: 386, startPoint y: 59, endPoint x: 418, endPoint y: 48, distance: 33.8
click at [385, 59] on input "checkbox" at bounding box center [388, 61] width 14 height 14
checkbox input "true"
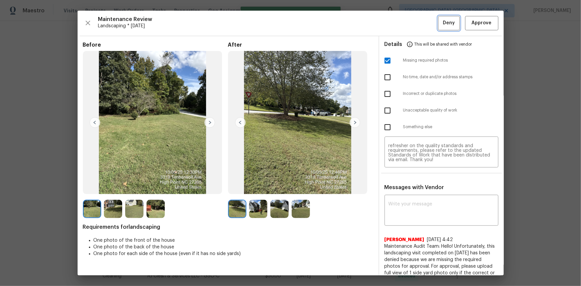
click at [414, 23] on span "Deny" at bounding box center [449, 23] width 12 height 8
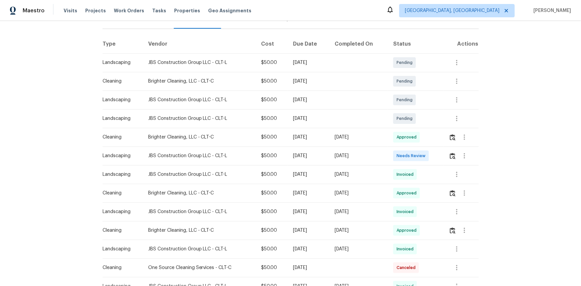
scroll to position [121, 0]
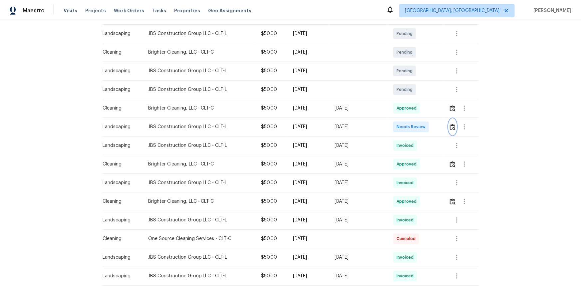
click at [414, 128] on img "button" at bounding box center [453, 127] width 6 height 6
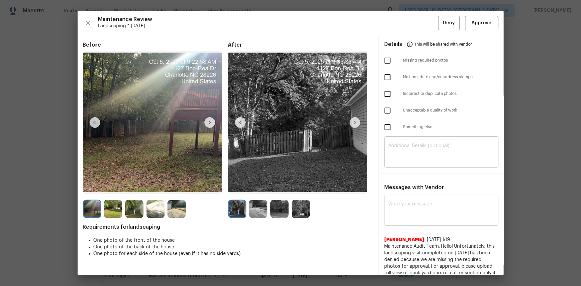
click at [396, 191] on div "x ​" at bounding box center [442, 211] width 114 height 29
paste textarea "Maintenance Audit Team: Hello! Unfortunately, this landscaping visit completed …"
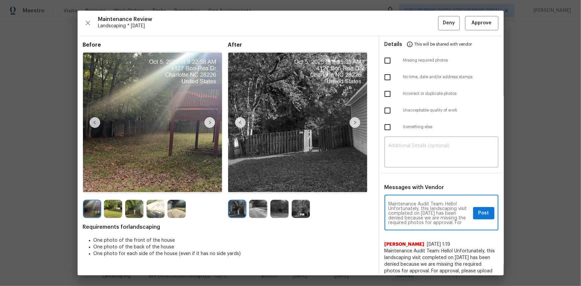
scroll to position [84, 0]
type textarea "Maintenance Audit Team: Hello! Unfortunately, this landscaping visit completed …"
click at [398, 155] on textarea at bounding box center [442, 153] width 106 height 19
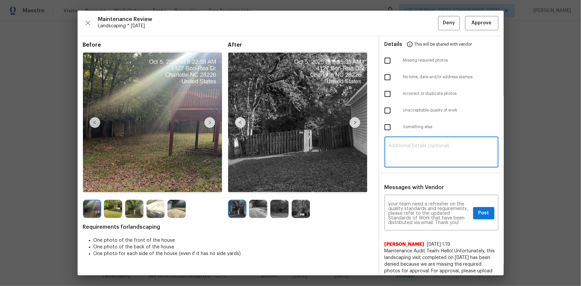
paste textarea "Maintenance Audit Team: Hello! Unfortunately, this landscaping visit completed …"
type textarea "Maintenance Audit Team: Hello! Unfortunately, this landscaping visit completed …"
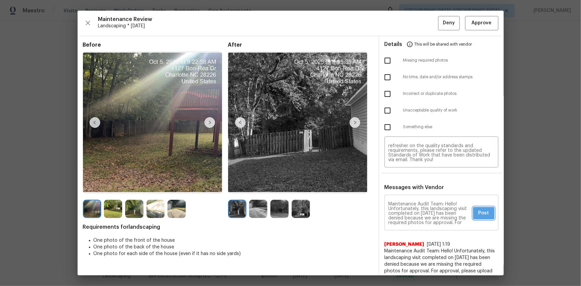
click at [414, 191] on button "Post" at bounding box center [484, 213] width 21 height 12
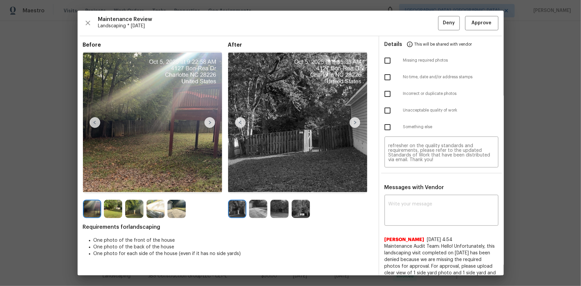
click at [383, 62] on input "checkbox" at bounding box center [388, 61] width 14 height 14
checkbox input "true"
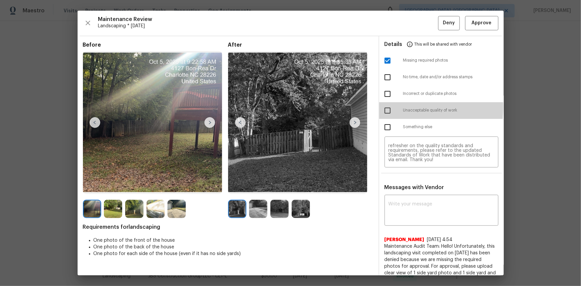
drag, startPoint x: 385, startPoint y: 107, endPoint x: 414, endPoint y: 82, distance: 37.8
click at [386, 107] on input "checkbox" at bounding box center [388, 111] width 14 height 14
checkbox input "true"
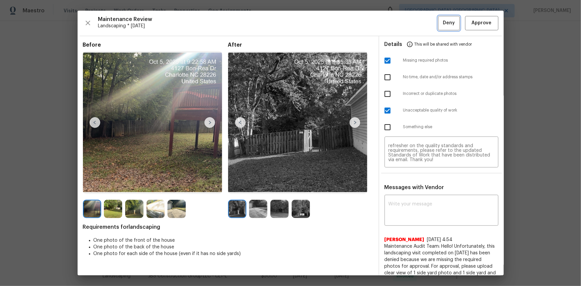
drag, startPoint x: 441, startPoint y: 27, endPoint x: 437, endPoint y: 28, distance: 3.7
click at [414, 26] on span "Deny" at bounding box center [449, 23] width 12 height 8
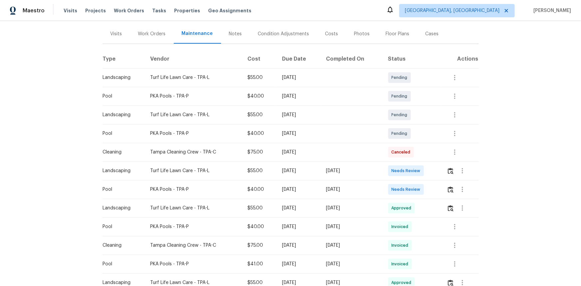
scroll to position [91, 0]
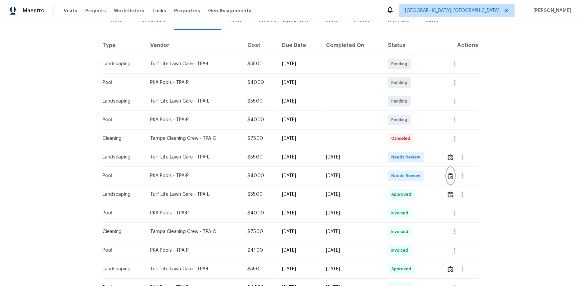
click at [449, 176] on img "button" at bounding box center [451, 176] width 6 height 6
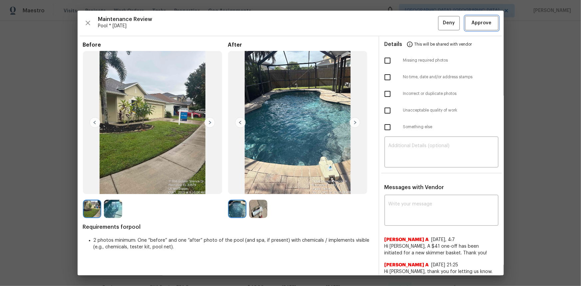
click at [472, 25] on span "Approve" at bounding box center [482, 23] width 20 height 8
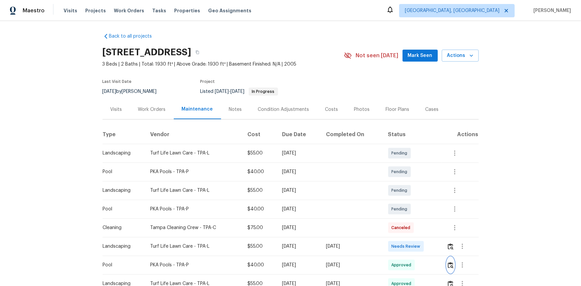
scroll to position [0, 0]
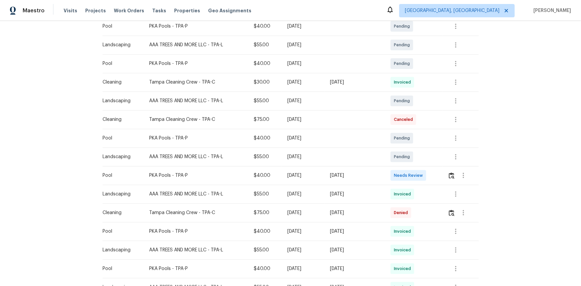
scroll to position [121, 0]
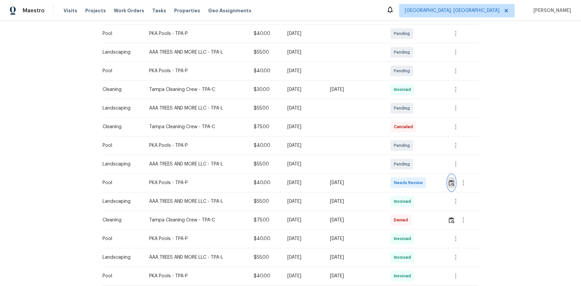
click at [414, 184] on img "button" at bounding box center [452, 183] width 6 height 6
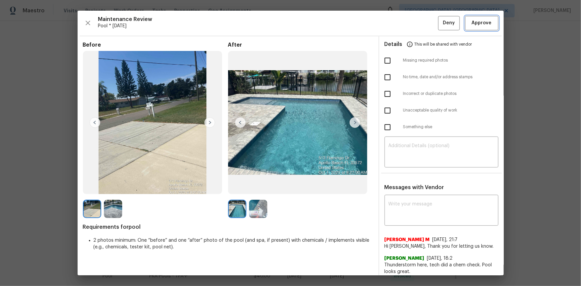
click at [414, 26] on span "Approve" at bounding box center [482, 23] width 20 height 8
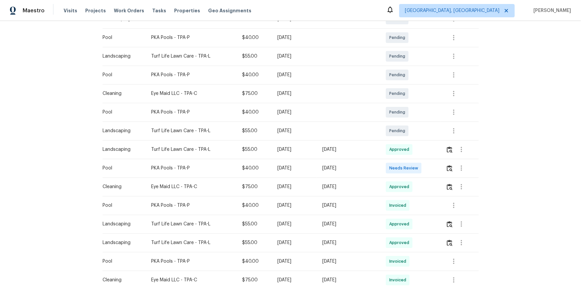
scroll to position [151, 0]
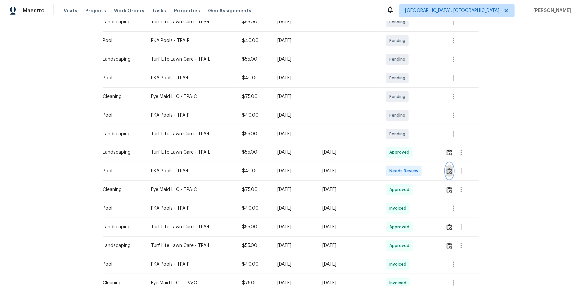
click at [414, 175] on button "button" at bounding box center [450, 171] width 8 height 16
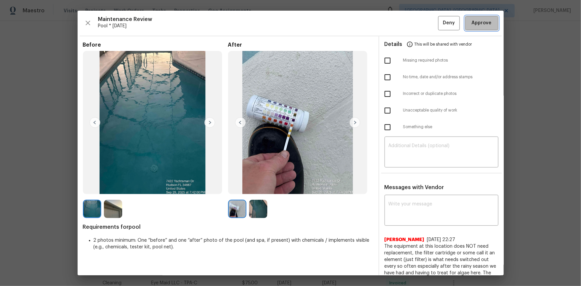
click at [414, 26] on span "Approve" at bounding box center [482, 23] width 20 height 8
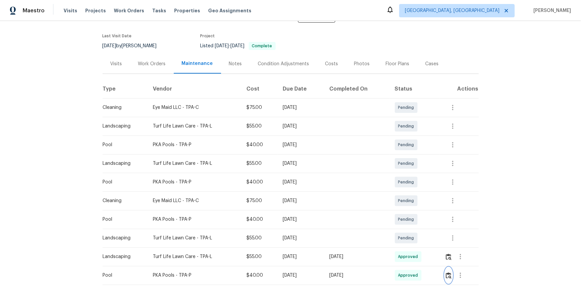
scroll to position [0, 0]
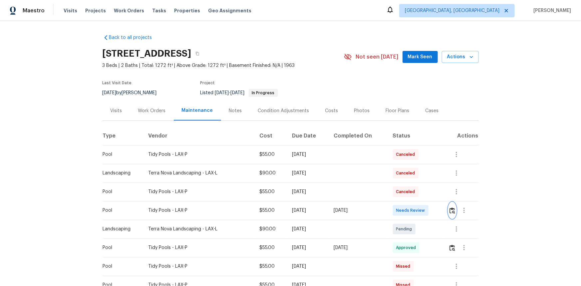
click at [414, 191] on button "button" at bounding box center [453, 211] width 8 height 16
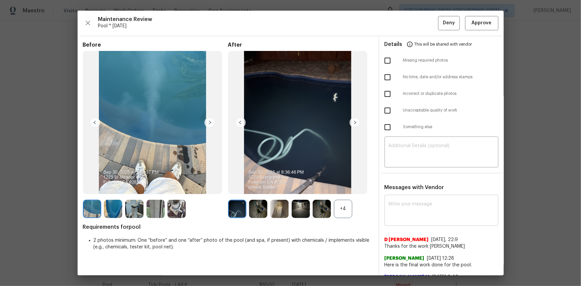
click at [408, 191] on textarea at bounding box center [442, 211] width 106 height 19
paste textarea "Maintenance Audit Team: Hello! Unfortunately, this pool visit completed on 10/0…"
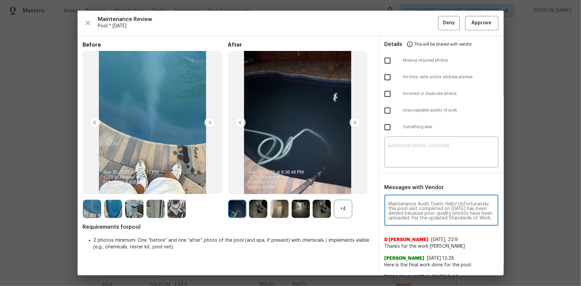
scroll to position [70, 0]
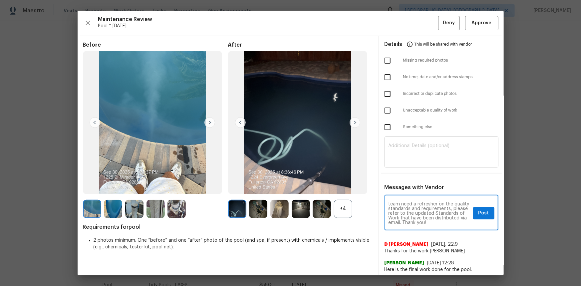
type textarea "Maintenance Audit Team: Hello! Unfortunately, this pool visit completed on 10/0…"
click at [389, 155] on textarea at bounding box center [442, 153] width 106 height 19
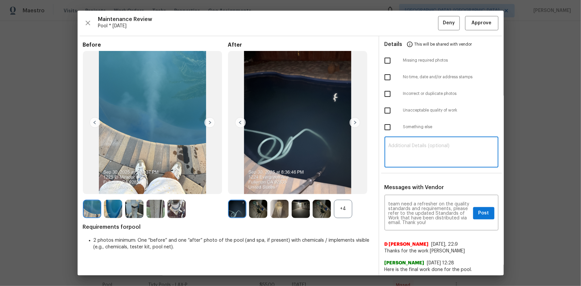
paste textarea "Maintenance Audit Team: Hello! Unfortunately, this pool visit completed on 10/0…"
type textarea "Maintenance Audit Team: Hello! Unfortunately, this pool visit completed on 10/0…"
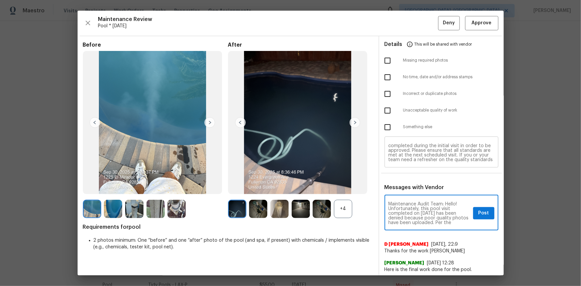
scroll to position [0, 0]
type textarea "Maintenance Audit Team: Hello! Unfortunately, this pool visit completed on 10/0…"
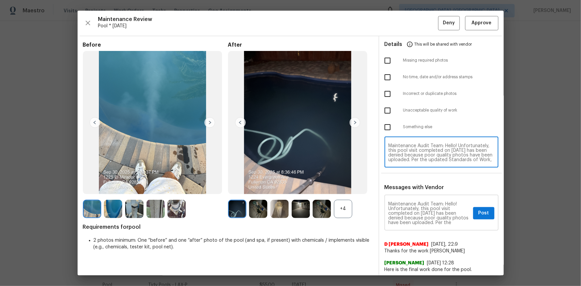
type textarea "Maintenance Audit Team: Hello! Unfortunately, this pool visit completed on 10/0…"
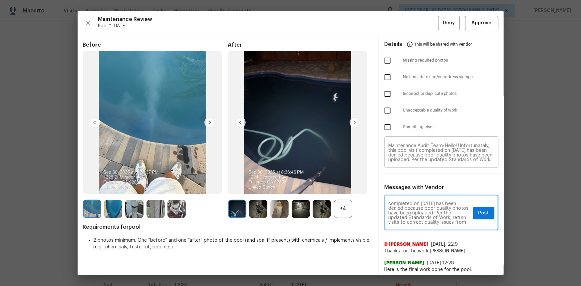
scroll to position [12, 0]
click at [414, 191] on span "Post" at bounding box center [484, 213] width 11 height 8
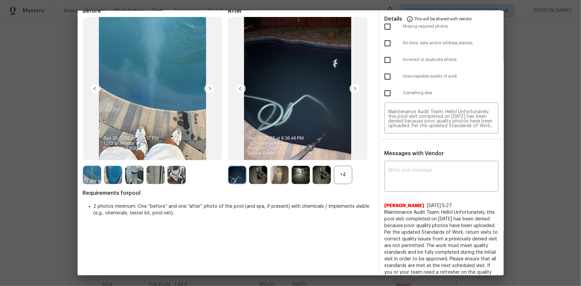
scroll to position [0, 0]
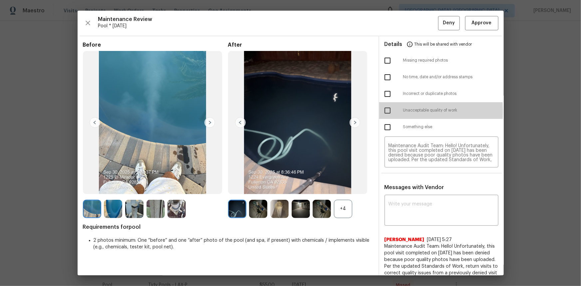
click at [385, 111] on input "checkbox" at bounding box center [388, 111] width 14 height 14
checkbox input "true"
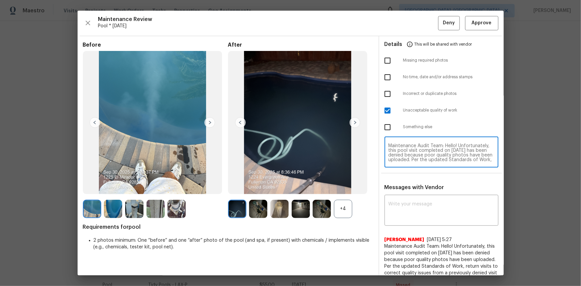
click at [414, 159] on textarea "Maintenance Audit Team: Hello! Unfortunately, this pool visit completed on 10/0…" at bounding box center [442, 153] width 106 height 19
type textarea "Maintenance Audit Team: Hello! Unfortunately, this pool visit completed on 10/0…"
click at [414, 23] on span "Deny" at bounding box center [449, 23] width 12 height 8
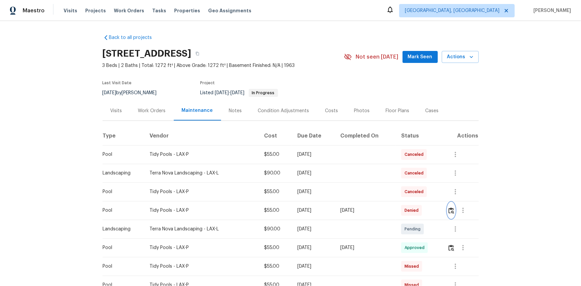
click at [414, 191] on img "button" at bounding box center [452, 211] width 6 height 6
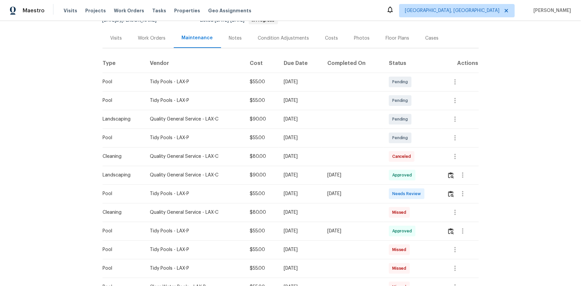
scroll to position [60, 0]
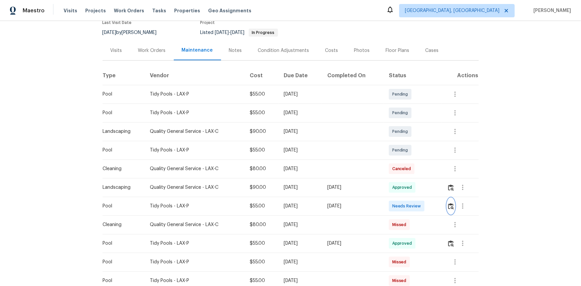
click at [414, 191] on img "button" at bounding box center [452, 206] width 6 height 6
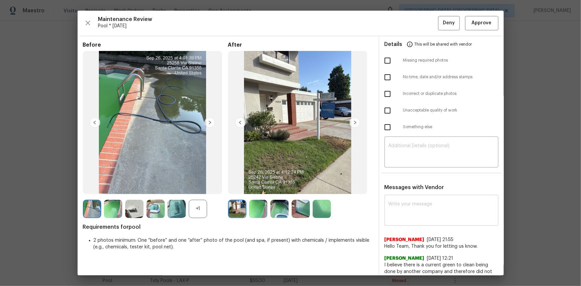
click at [404, 191] on textarea at bounding box center [442, 211] width 106 height 19
paste textarea "Maintenance Audit Team: Hello! Unfortunately this pool visit completed on [DATE…"
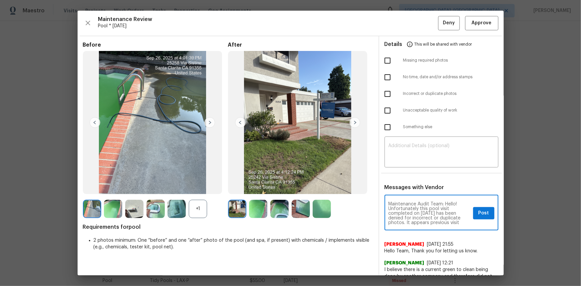
scroll to position [37, 0]
type textarea "Maintenance Audit Team: Hello! Unfortunately this pool visit completed on [DATE…"
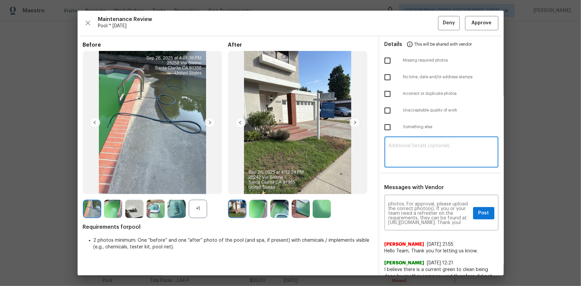
click at [403, 156] on textarea at bounding box center [442, 153] width 106 height 19
paste textarea "Maintenance Audit Team: Hello! Unfortunately this pool visit completed on [DATE…"
type textarea "Maintenance Audit Team: Hello! Unfortunately this pool visit completed on 10/05…"
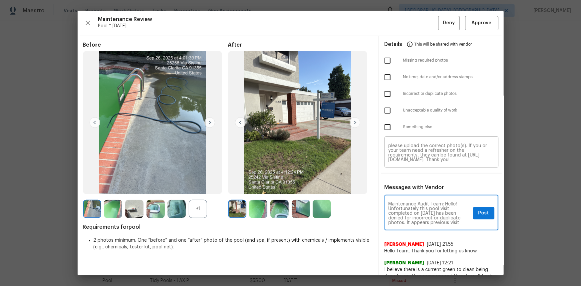
scroll to position [12, 0]
drag, startPoint x: 463, startPoint y: 200, endPoint x: 464, endPoint y: 204, distance: 4.4
click at [414, 191] on div "Maintenance Audit Team: Hello! Unfortunately this pool visit completed on 10/05…" at bounding box center [442, 214] width 114 height 34
click at [414, 191] on span "Post" at bounding box center [484, 213] width 11 height 8
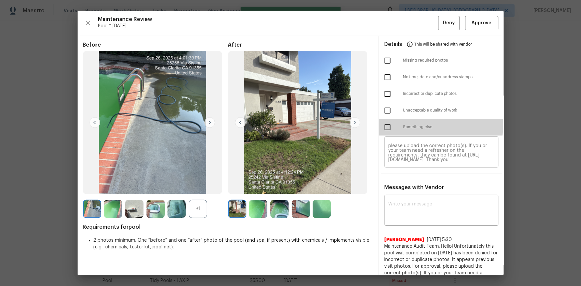
click at [388, 126] on input "checkbox" at bounding box center [388, 127] width 14 height 14
checkbox input "true"
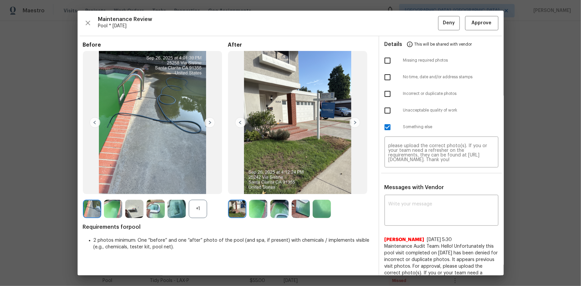
click at [385, 96] on input "checkbox" at bounding box center [388, 94] width 14 height 14
checkbox input "true"
click at [384, 129] on input "checkbox" at bounding box center [388, 127] width 14 height 14
checkbox input "false"
click at [414, 24] on span "Deny" at bounding box center [449, 23] width 12 height 8
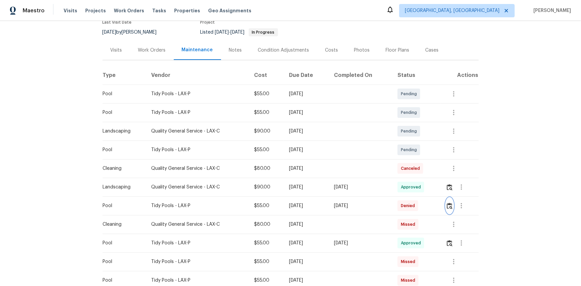
scroll to position [91, 0]
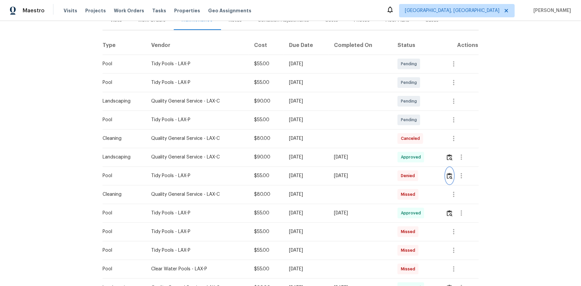
click at [414, 180] on button "button" at bounding box center [450, 176] width 8 height 16
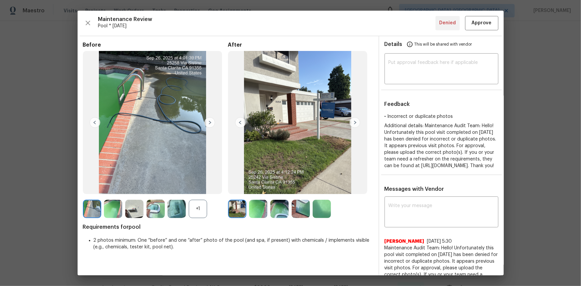
click at [259, 191] on img at bounding box center [258, 209] width 18 height 18
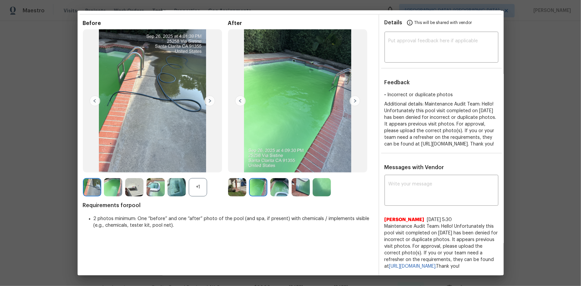
scroll to position [0, 0]
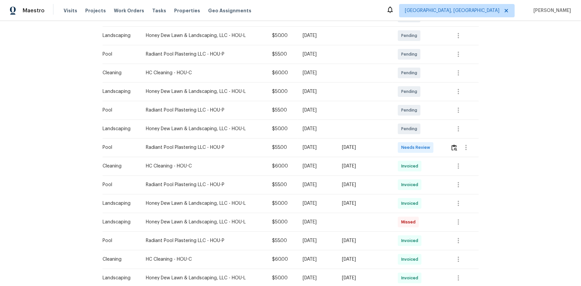
scroll to position [212, 0]
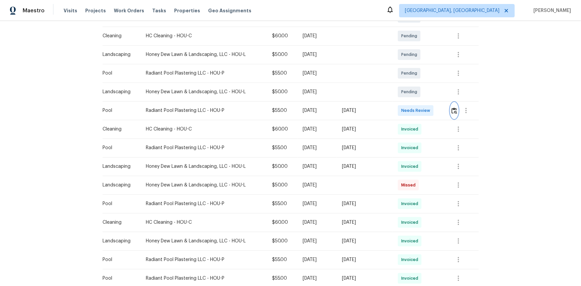
click at [414, 113] on img "button" at bounding box center [455, 111] width 6 height 6
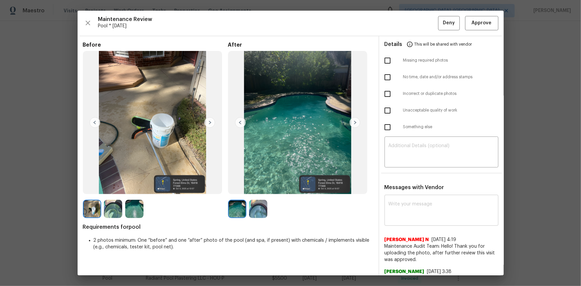
click at [400, 191] on textarea at bounding box center [442, 211] width 106 height 19
type textarea "v"
paste textarea "Maintenance Audit Team: Hello! Unfortunately, this pool visit completed on 10/0…"
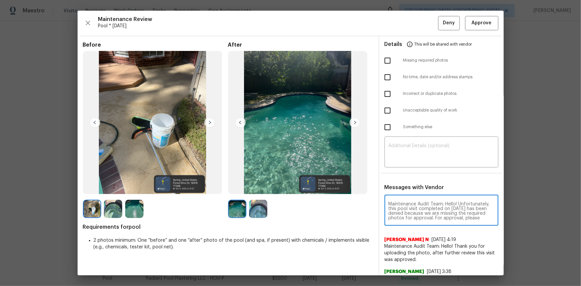
scroll to position [79, 0]
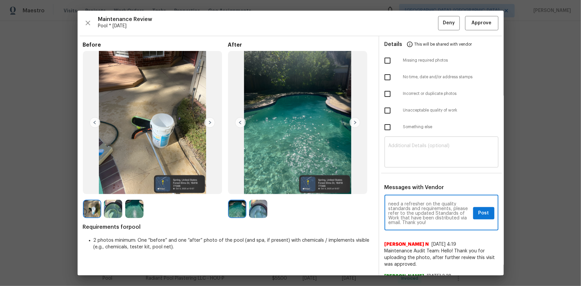
type textarea "Maintenance Audit Team: Hello! Unfortunately, this pool visit completed on 10/0…"
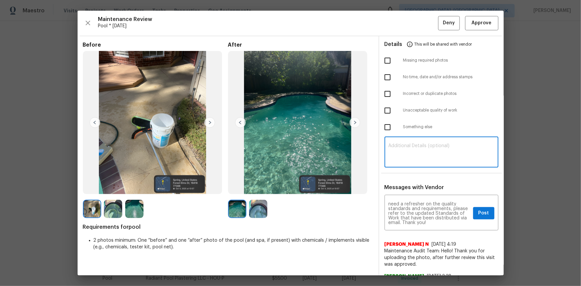
click at [405, 150] on textarea at bounding box center [442, 153] width 106 height 19
paste textarea "Maintenance Audit Team: Hello! Unfortunately, this pool visit completed on 10/0…"
type textarea "Maintenance Audit Team: Hello! Unfortunately, this pool visit completed on 10/0…"
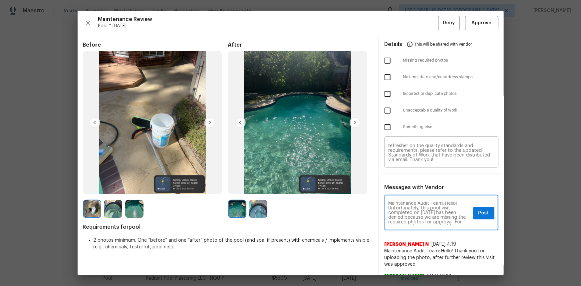
scroll to position [13, 0]
click at [414, 191] on span "Post" at bounding box center [484, 213] width 11 height 8
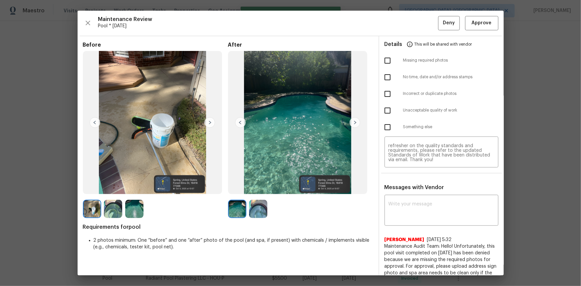
scroll to position [0, 0]
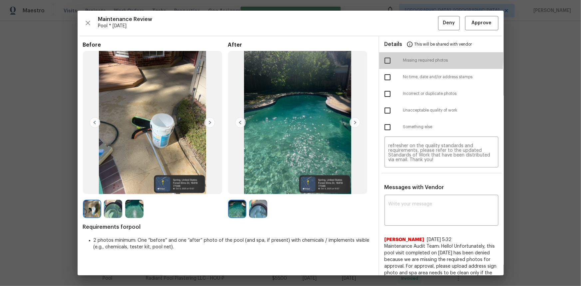
click at [381, 56] on input "checkbox" at bounding box center [388, 61] width 14 height 14
checkbox input "true"
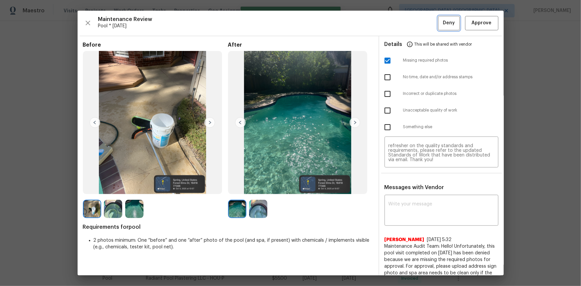
click at [414, 21] on button "Deny" at bounding box center [450, 23] width 22 height 14
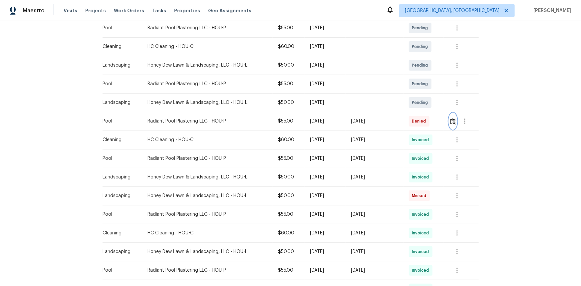
scroll to position [273, 0]
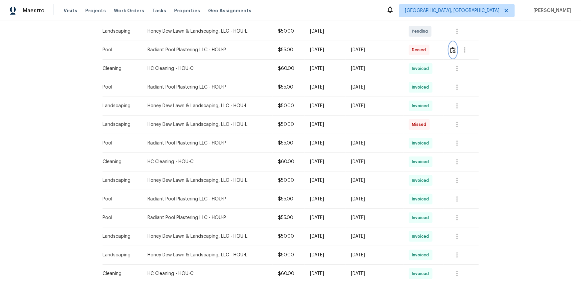
click at [414, 50] on img "button" at bounding box center [454, 50] width 6 height 6
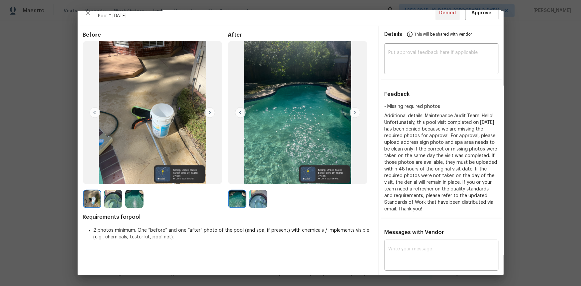
scroll to position [0, 0]
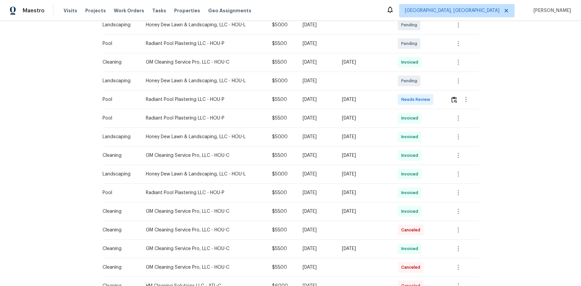
scroll to position [212, 0]
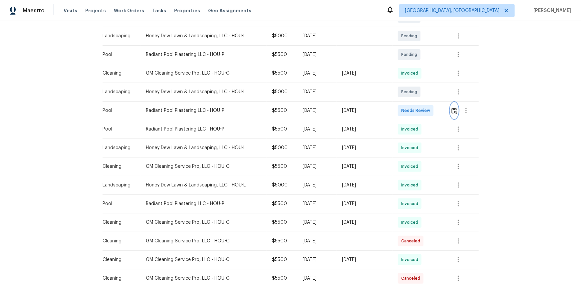
click at [414, 114] on button "button" at bounding box center [455, 111] width 8 height 16
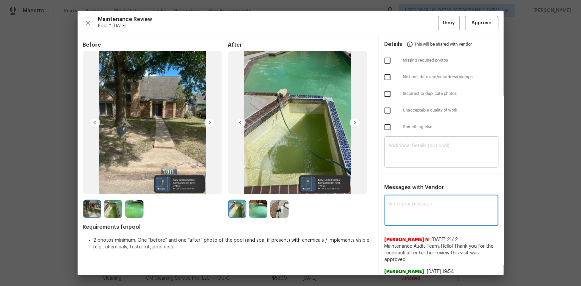
click at [390, 191] on textarea at bounding box center [442, 211] width 106 height 19
paste textarea "Maintenance Audit Team: Hello! Unfortunately, this pool visit completed on [DAT…"
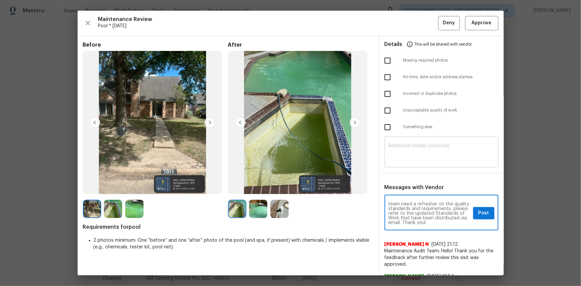
type textarea "Maintenance Audit Team: Hello! Unfortunately, this pool visit completed on [DAT…"
click at [414, 149] on textarea at bounding box center [442, 153] width 106 height 19
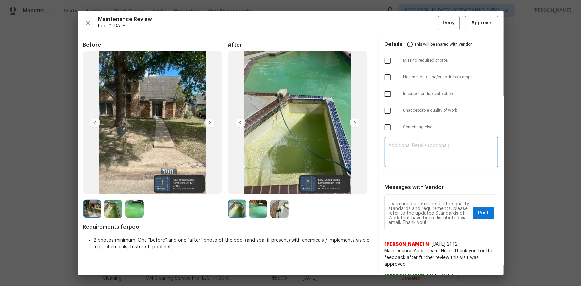
paste textarea "Maintenance Audit Team: Hello! Unfortunately, this pool visit completed on [DAT…"
type textarea "Maintenance Audit Team: Hello! Unfortunately, this pool visit completed on [DAT…"
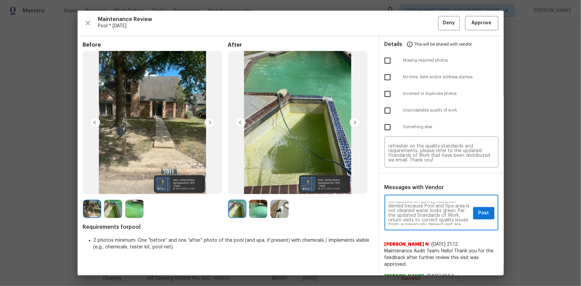
scroll to position [0, 0]
click at [414, 191] on span "Post" at bounding box center [484, 213] width 11 height 8
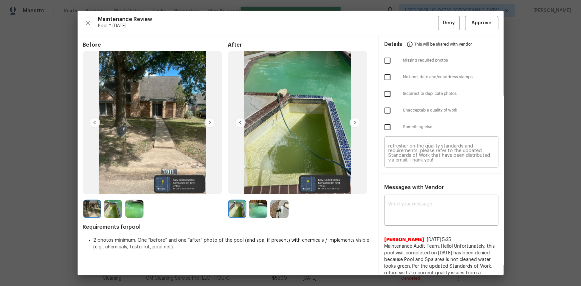
click at [384, 112] on input "checkbox" at bounding box center [388, 111] width 14 height 14
checkbox input "true"
click at [414, 21] on span "Deny" at bounding box center [449, 23] width 12 height 8
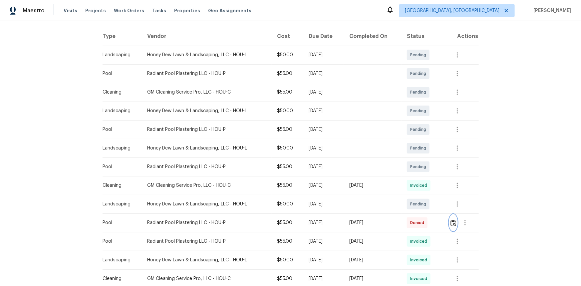
scroll to position [151, 0]
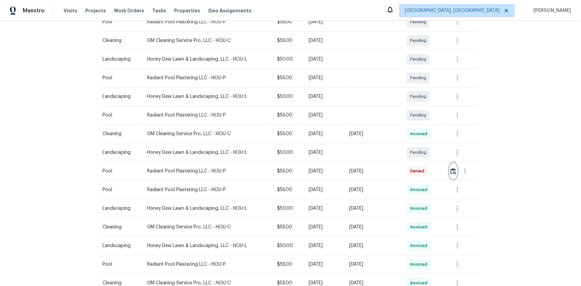
click at [414, 173] on img "button" at bounding box center [454, 171] width 6 height 6
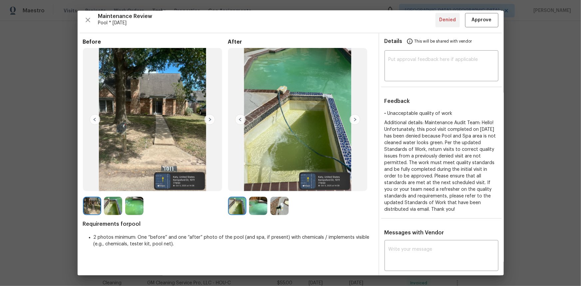
scroll to position [0, 0]
